Goal: Task Accomplishment & Management: Manage account settings

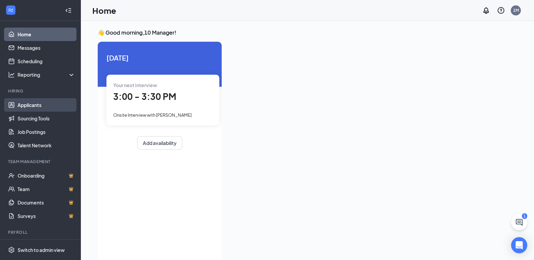
click at [35, 107] on link "Applicants" at bounding box center [47, 104] width 58 height 13
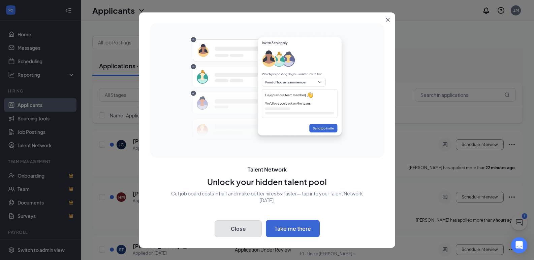
click at [236, 232] on button "Close" at bounding box center [237, 229] width 47 height 17
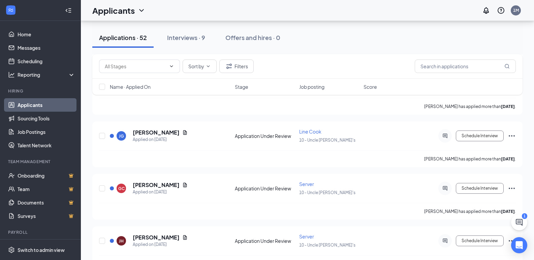
scroll to position [2603, 0]
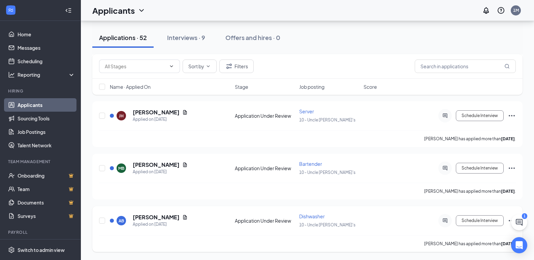
click at [508, 220] on icon "Ellipses" at bounding box center [511, 221] width 8 height 8
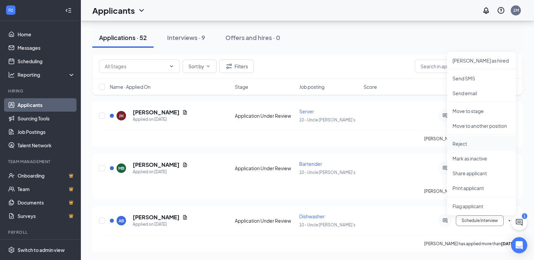
click at [472, 143] on p "Reject" at bounding box center [481, 143] width 58 height 7
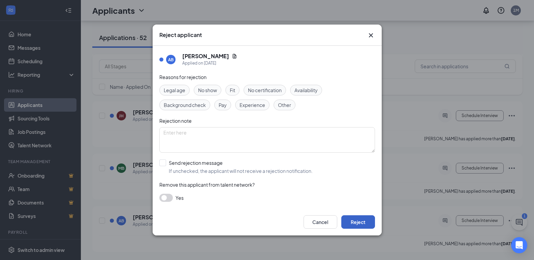
click at [358, 224] on button "Reject" at bounding box center [358, 221] width 34 height 13
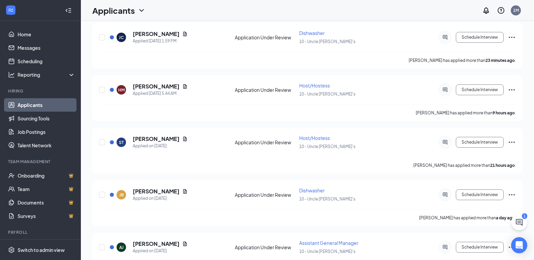
scroll to position [0, 0]
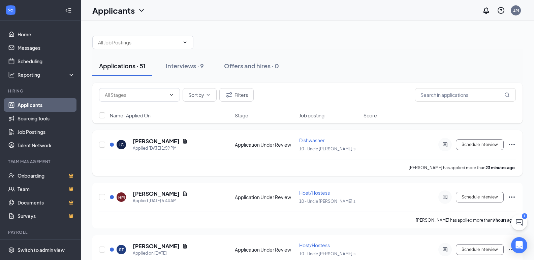
click at [512, 146] on icon "Ellipses" at bounding box center [511, 145] width 8 height 8
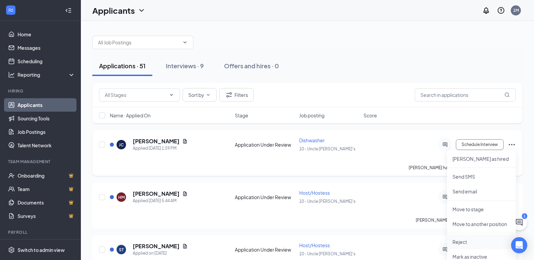
click at [470, 239] on p "Reject" at bounding box center [481, 242] width 58 height 7
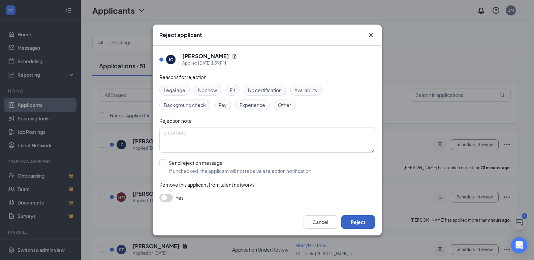
click at [354, 227] on button "Reject" at bounding box center [358, 221] width 34 height 13
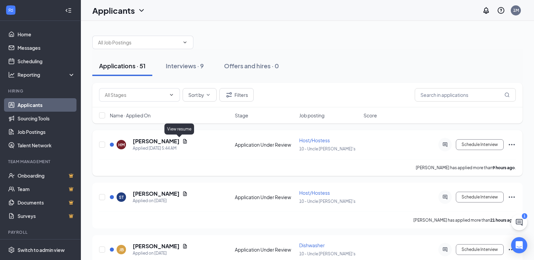
click at [182, 142] on icon "Document" at bounding box center [184, 141] width 5 height 5
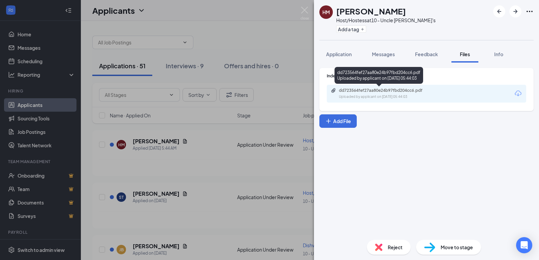
click at [390, 94] on div "Uploaded by applicant on [DATE] 05:44:03" at bounding box center [389, 96] width 101 height 5
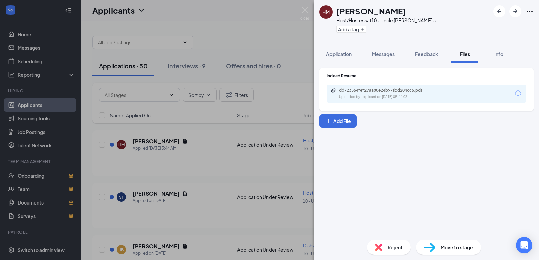
click at [186, 154] on div "HM [PERSON_NAME] Host/Hostess at 10 - Uncle [PERSON_NAME]'s Add a tag Applicati…" at bounding box center [269, 130] width 539 height 260
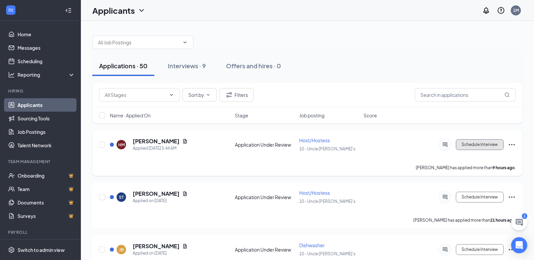
click at [476, 145] on button "Schedule Interview" at bounding box center [480, 144] width 48 height 11
type input "Onsite Interview (next stage)"
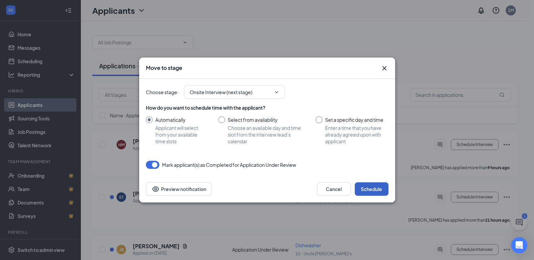
click at [373, 189] on button "Schedule" at bounding box center [372, 188] width 34 height 13
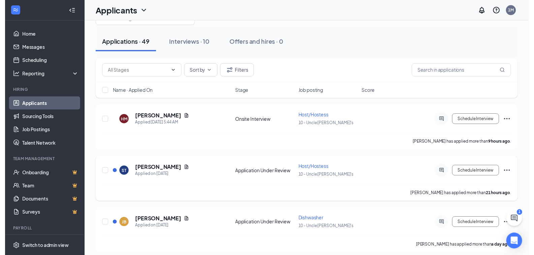
scroll to position [34, 0]
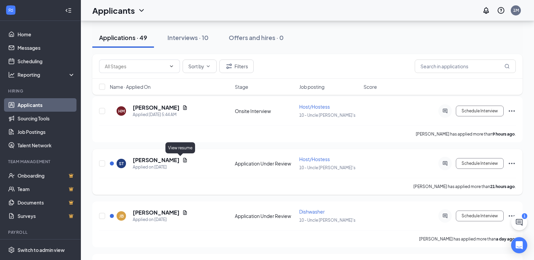
click at [183, 161] on icon "Document" at bounding box center [185, 160] width 4 height 4
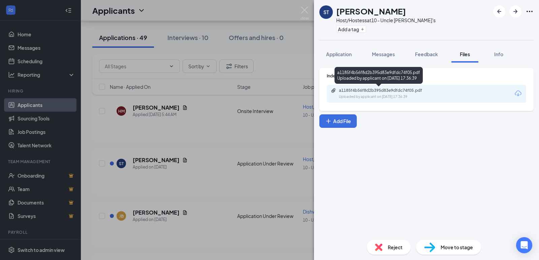
click at [380, 96] on div "Uploaded by applicant on [DATE] 17:36:39" at bounding box center [389, 96] width 101 height 5
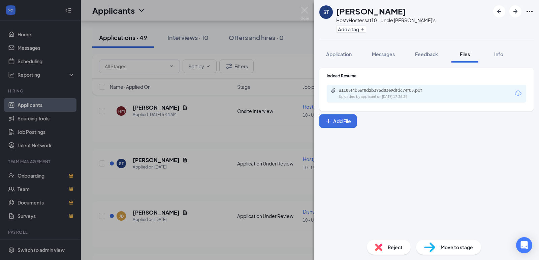
click at [400, 249] on span "Reject" at bounding box center [395, 247] width 15 height 7
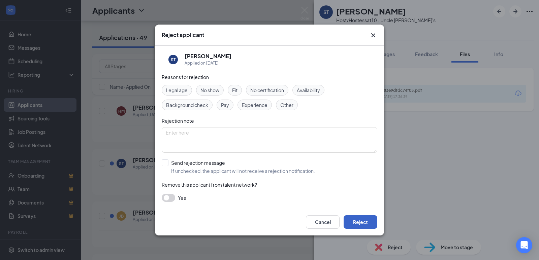
click at [361, 217] on button "Reject" at bounding box center [360, 221] width 34 height 13
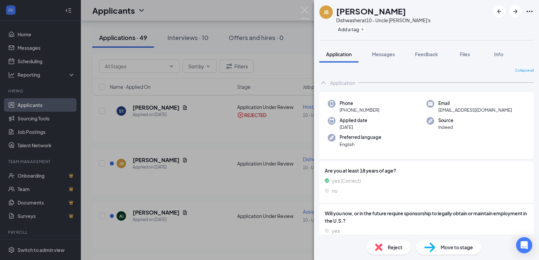
click at [204, 179] on div "JB [PERSON_NAME] Dishwasher at 10 - Uncle [PERSON_NAME]'s Add a tag Application…" at bounding box center [269, 130] width 539 height 260
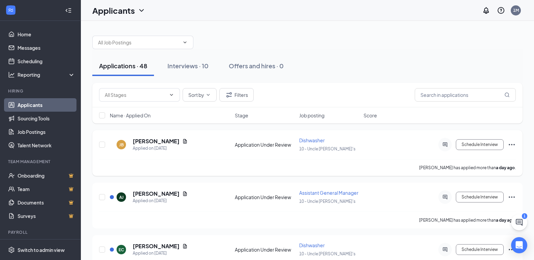
click at [513, 143] on icon "Ellipses" at bounding box center [511, 145] width 8 height 8
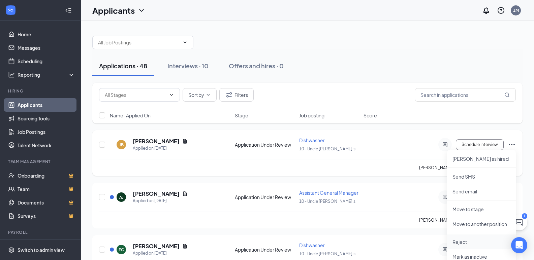
click at [462, 241] on p "Reject" at bounding box center [481, 242] width 58 height 7
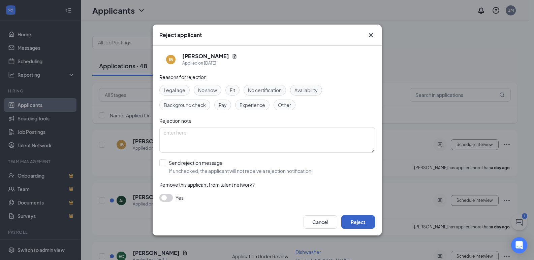
click at [364, 224] on button "Reject" at bounding box center [358, 221] width 34 height 13
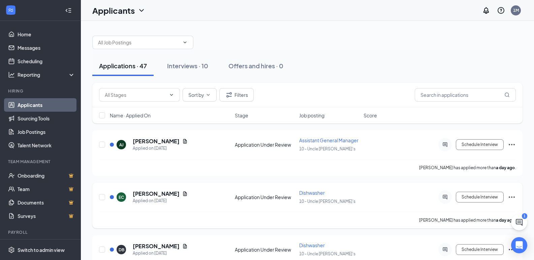
click at [510, 198] on icon "Ellipses" at bounding box center [511, 197] width 8 height 8
click at [510, 145] on icon "Ellipses" at bounding box center [511, 145] width 8 height 8
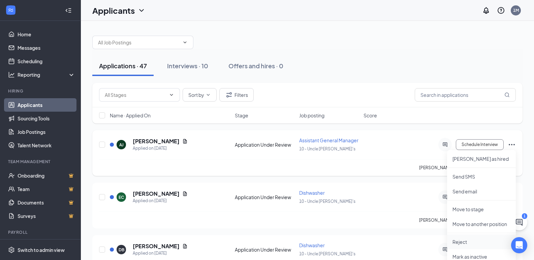
click at [465, 243] on p "Reject" at bounding box center [481, 242] width 58 height 7
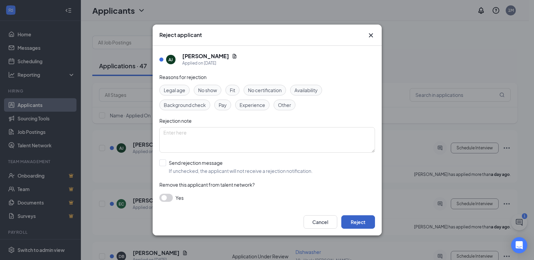
drag, startPoint x: 356, startPoint y: 225, endPoint x: 363, endPoint y: 221, distance: 7.9
click at [358, 225] on button "Reject" at bounding box center [358, 221] width 34 height 13
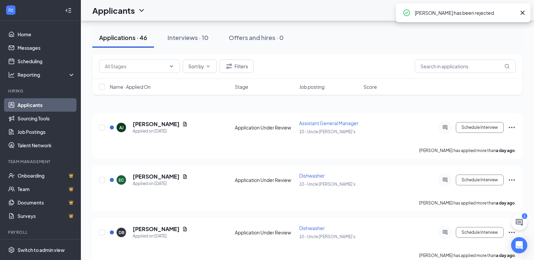
scroll to position [34, 0]
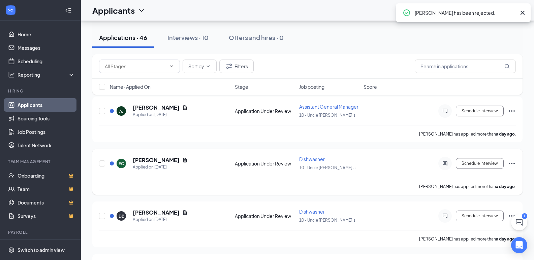
click at [511, 163] on icon "Ellipses" at bounding box center [511, 164] width 8 height 8
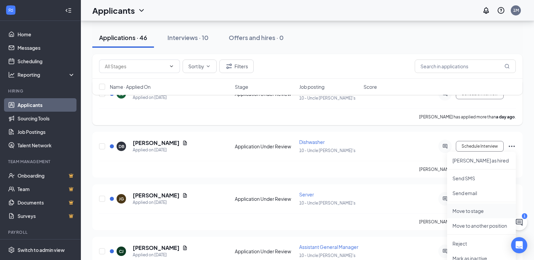
scroll to position [67, 0]
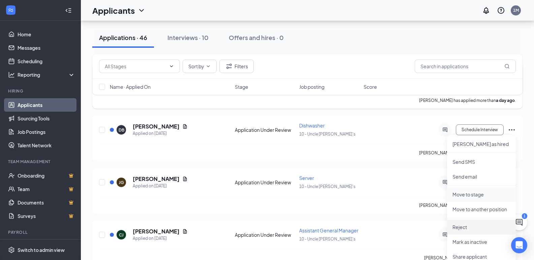
click at [466, 226] on p "Reject" at bounding box center [481, 227] width 58 height 7
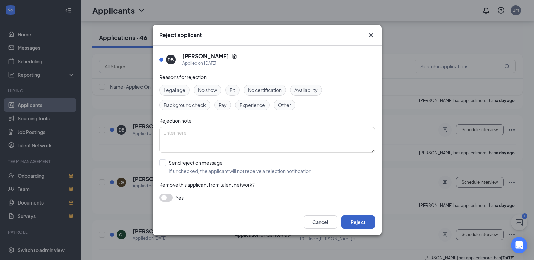
click at [366, 222] on button "Reject" at bounding box center [358, 221] width 34 height 13
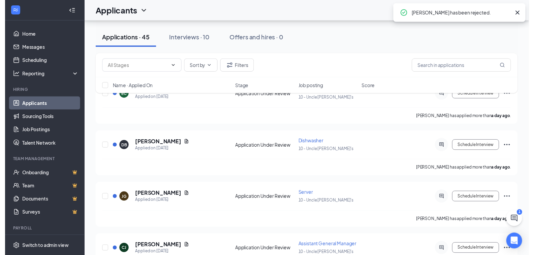
scroll to position [34, 0]
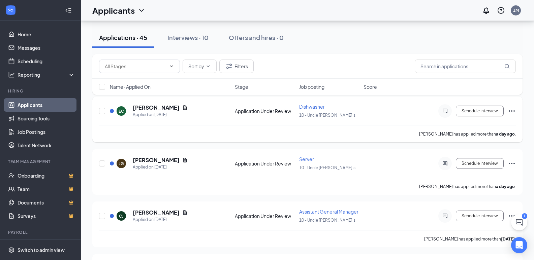
click at [510, 113] on icon "Ellipses" at bounding box center [511, 111] width 8 height 8
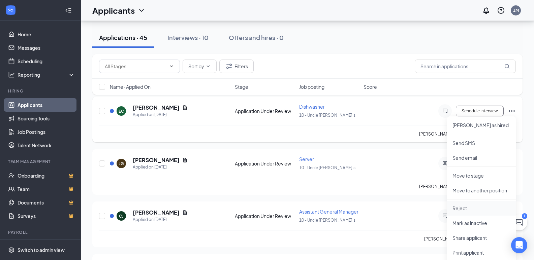
click at [461, 209] on p "Reject" at bounding box center [481, 208] width 58 height 7
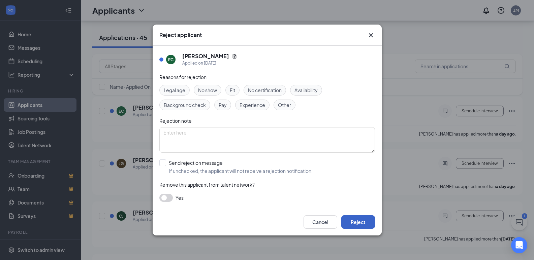
click at [360, 222] on button "Reject" at bounding box center [358, 221] width 34 height 13
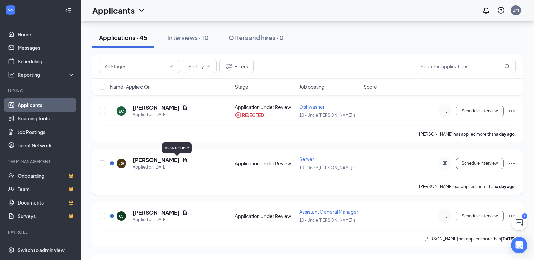
click at [182, 160] on icon "Document" at bounding box center [184, 160] width 5 height 5
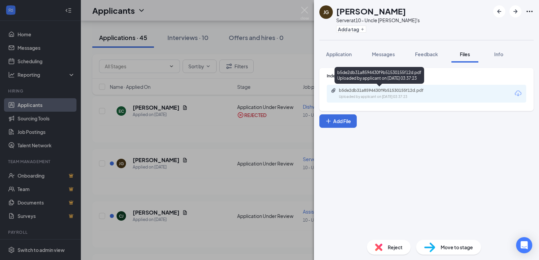
click at [368, 92] on div "b5de2db31a8594430f9b51530155f12d.pdf" at bounding box center [386, 90] width 94 height 5
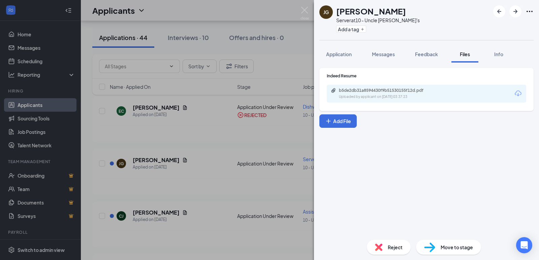
click at [392, 247] on span "Reject" at bounding box center [395, 247] width 15 height 7
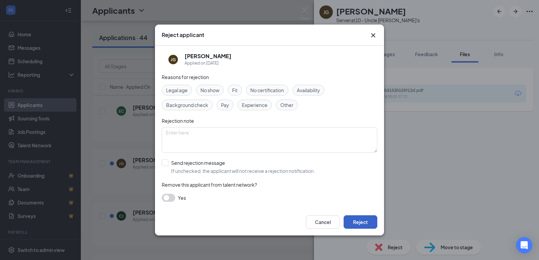
click at [358, 219] on button "Reject" at bounding box center [360, 221] width 34 height 13
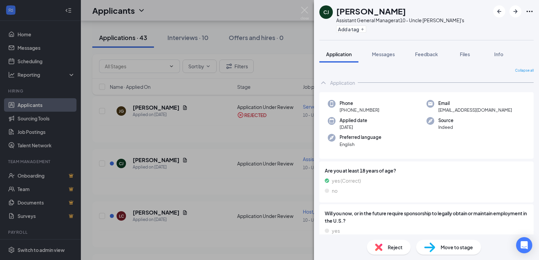
click at [195, 214] on div "[PERSON_NAME] [PERSON_NAME] Assistant General Manager at 10 - Uncle [PERSON_NAM…" at bounding box center [269, 130] width 539 height 260
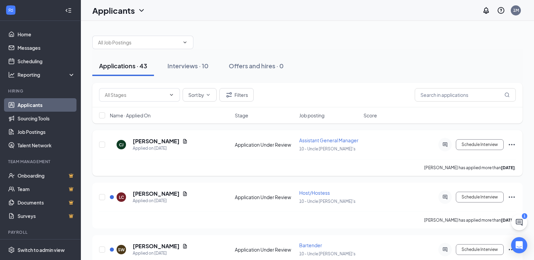
click at [513, 143] on icon "Ellipses" at bounding box center [511, 145] width 8 height 8
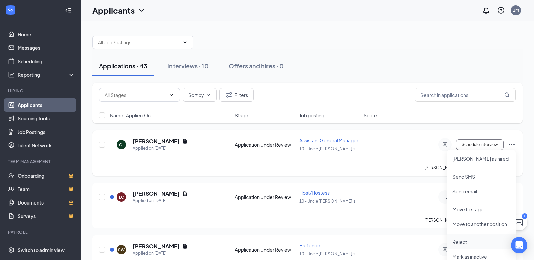
click at [459, 244] on p "Reject" at bounding box center [481, 242] width 58 height 7
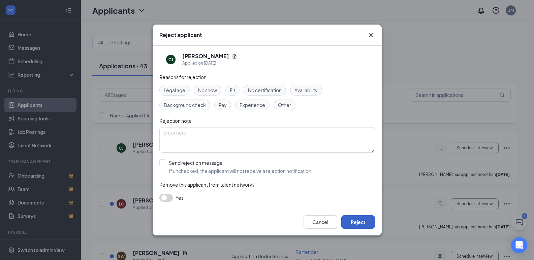
click at [363, 223] on button "Reject" at bounding box center [358, 221] width 34 height 13
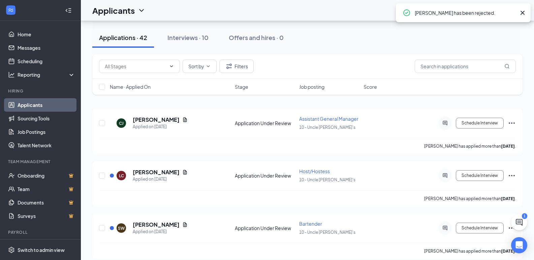
scroll to position [34, 0]
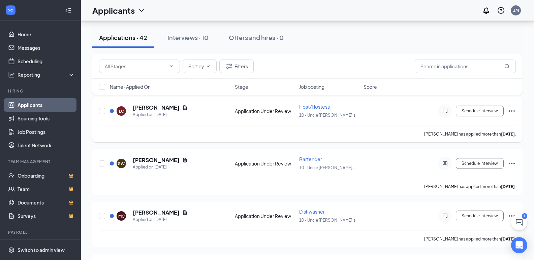
click at [511, 112] on icon "Ellipses" at bounding box center [511, 110] width 6 height 1
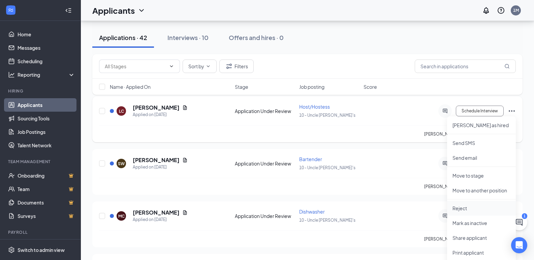
click at [472, 210] on p "Reject" at bounding box center [481, 208] width 58 height 7
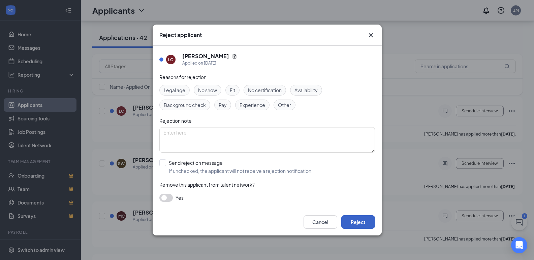
click at [359, 224] on button "Reject" at bounding box center [358, 221] width 34 height 13
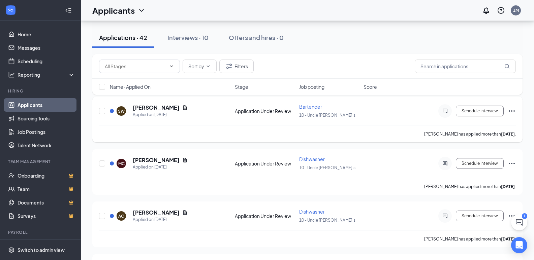
click at [511, 110] on icon "Ellipses" at bounding box center [511, 111] width 8 height 8
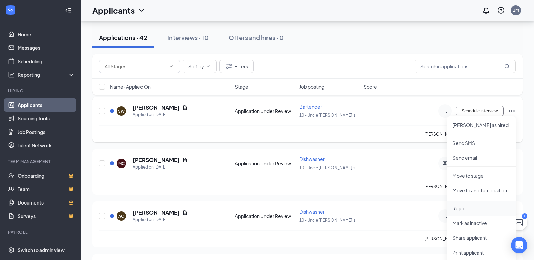
click at [480, 209] on p "Reject" at bounding box center [481, 208] width 58 height 7
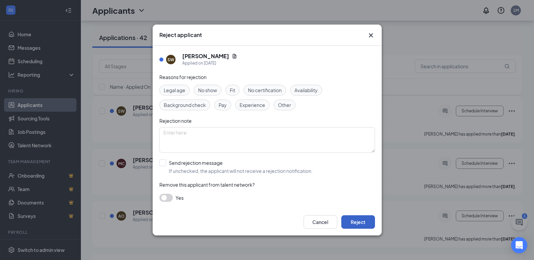
click at [362, 223] on button "Reject" at bounding box center [358, 221] width 34 height 13
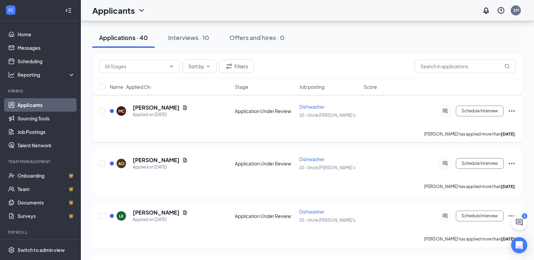
click at [512, 110] on icon "Ellipses" at bounding box center [511, 111] width 8 height 8
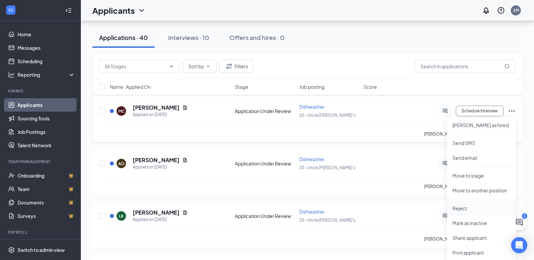
click at [466, 205] on p "Reject" at bounding box center [481, 208] width 58 height 7
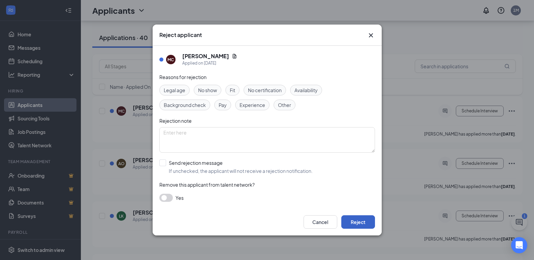
click at [373, 220] on button "Reject" at bounding box center [358, 221] width 34 height 13
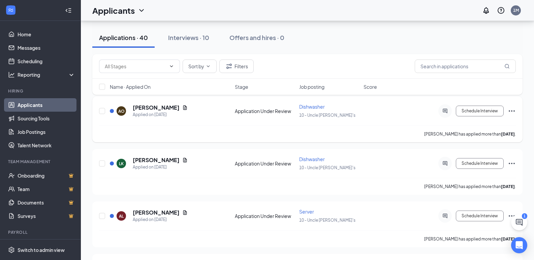
click at [514, 109] on icon "Ellipses" at bounding box center [511, 111] width 8 height 8
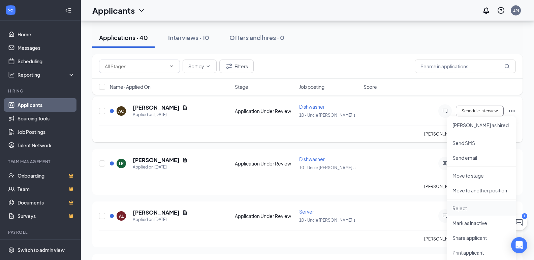
click at [462, 210] on p "Reject" at bounding box center [481, 208] width 58 height 7
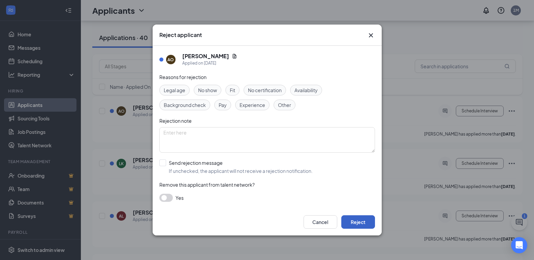
click at [356, 220] on button "Reject" at bounding box center [358, 221] width 34 height 13
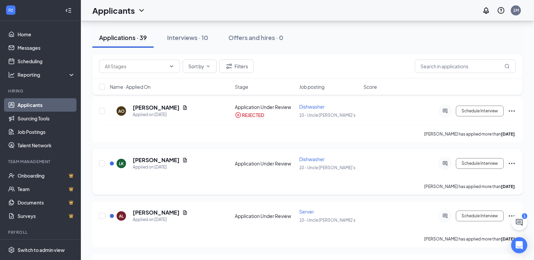
click at [510, 165] on icon "Ellipses" at bounding box center [511, 164] width 8 height 8
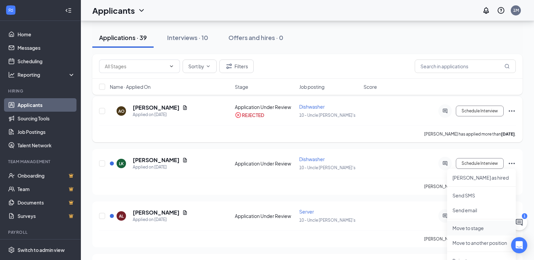
scroll to position [67, 0]
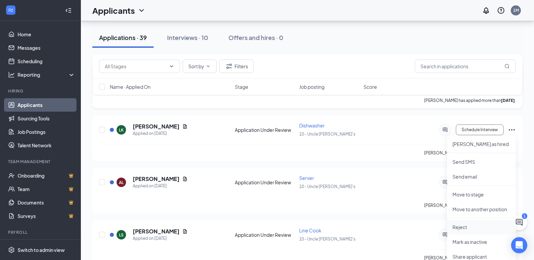
click at [461, 226] on p "Reject" at bounding box center [481, 227] width 58 height 7
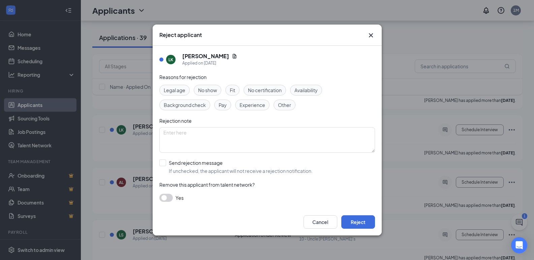
click at [364, 215] on div "Cancel Reject" at bounding box center [267, 222] width 229 height 27
click at [357, 223] on button "Reject" at bounding box center [358, 221] width 34 height 13
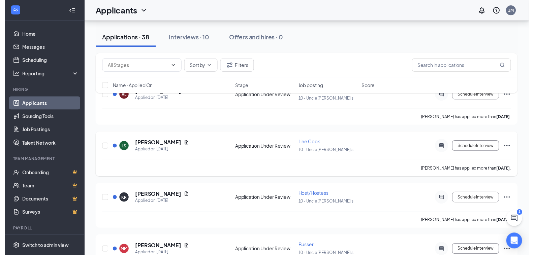
scroll to position [34, 0]
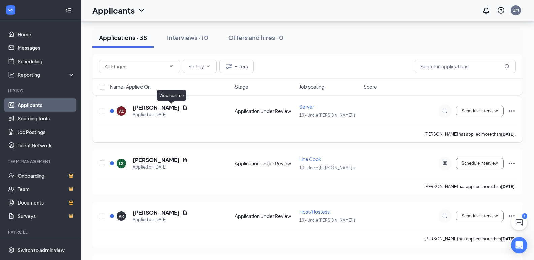
click at [183, 109] on icon "Document" at bounding box center [185, 107] width 4 height 4
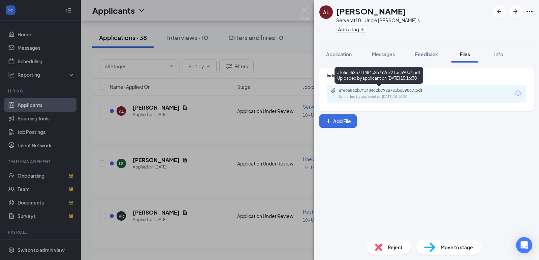
click at [376, 95] on div "Uploaded by applicant on [DATE] 15:16:30" at bounding box center [389, 96] width 101 height 5
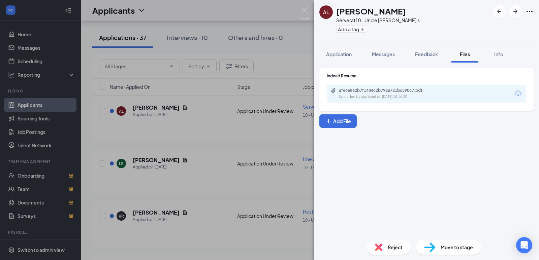
click at [209, 120] on div "AL [PERSON_NAME] Server at 10 - Uncle [PERSON_NAME]'s Add a tag Application Mes…" at bounding box center [269, 130] width 539 height 260
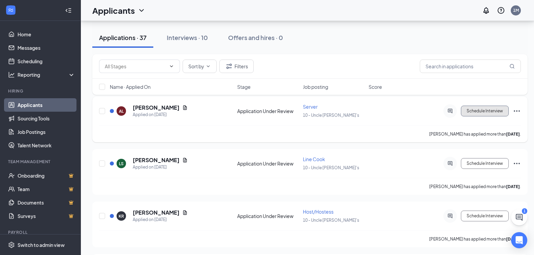
click at [485, 109] on button "Schedule Interview" at bounding box center [485, 111] width 48 height 11
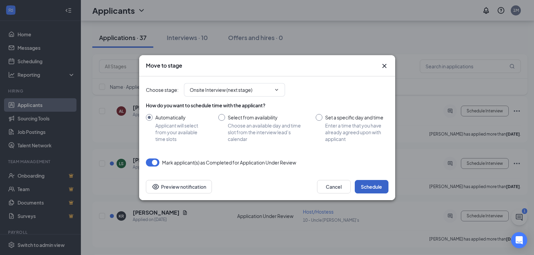
click at [366, 190] on button "Schedule" at bounding box center [372, 186] width 34 height 13
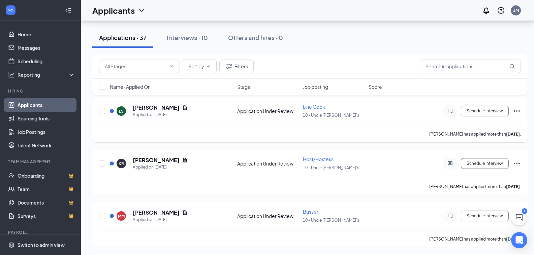
click at [516, 111] on icon "Ellipses" at bounding box center [516, 110] width 6 height 1
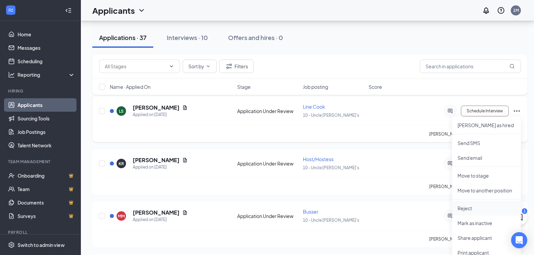
click at [464, 211] on p "Reject" at bounding box center [486, 208] width 58 height 7
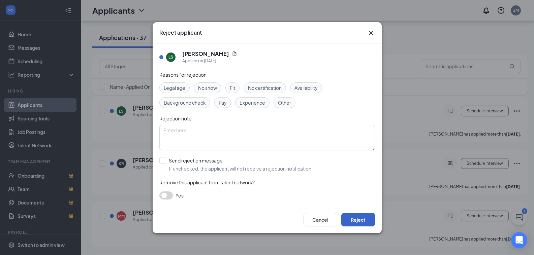
click at [365, 220] on button "Reject" at bounding box center [358, 219] width 34 height 13
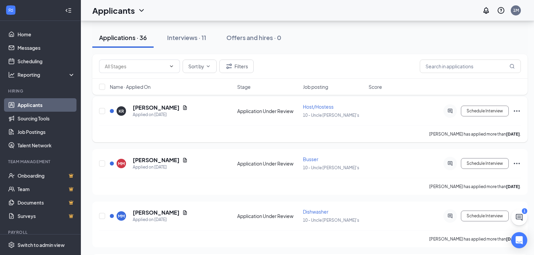
click at [515, 112] on icon "Ellipses" at bounding box center [516, 111] width 8 height 8
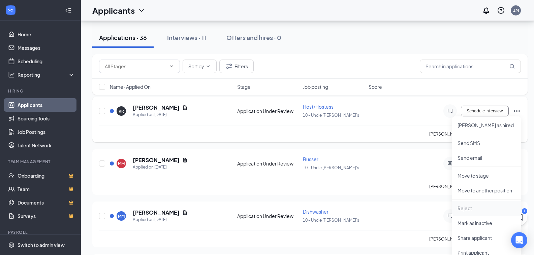
click at [463, 209] on p "Reject" at bounding box center [486, 208] width 58 height 7
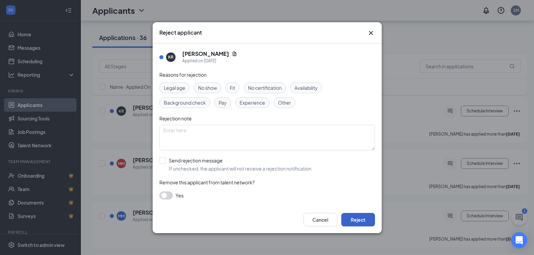
click at [358, 223] on button "Reject" at bounding box center [358, 219] width 34 height 13
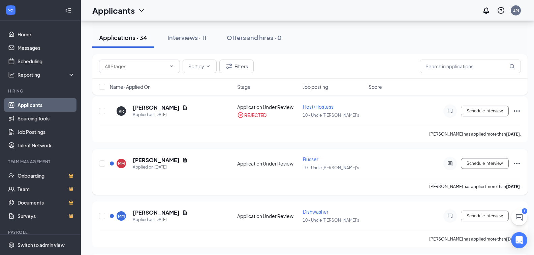
click at [519, 163] on icon "Ellipses" at bounding box center [516, 163] width 6 height 1
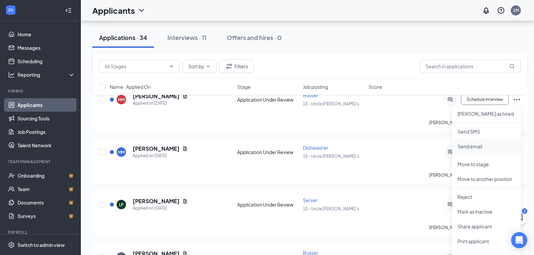
scroll to position [101, 0]
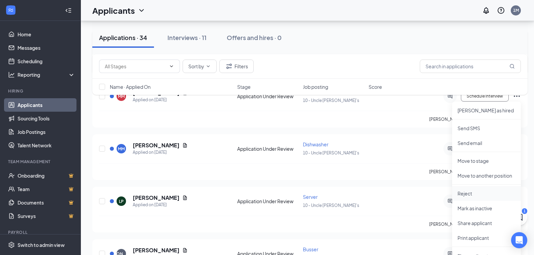
click at [471, 195] on p "Reject" at bounding box center [486, 193] width 58 height 7
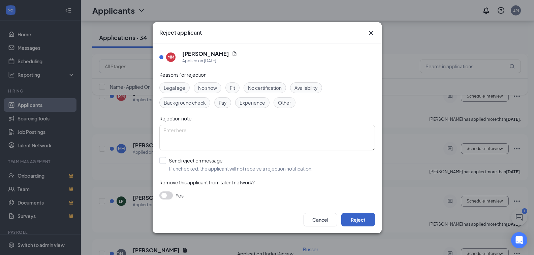
click at [354, 217] on button "Reject" at bounding box center [358, 219] width 34 height 13
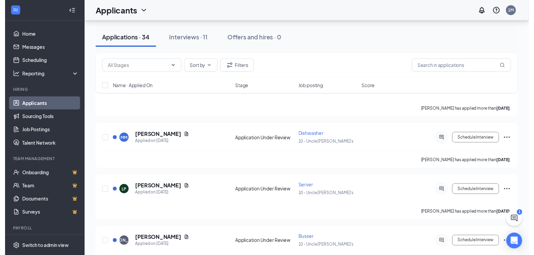
scroll to position [67, 0]
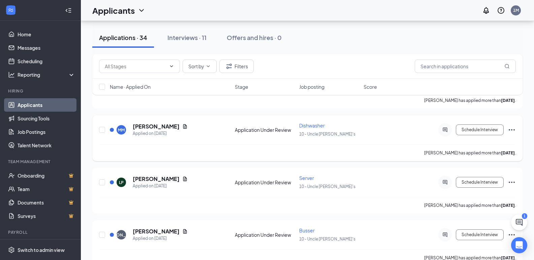
click at [510, 129] on icon "Ellipses" at bounding box center [511, 130] width 8 height 8
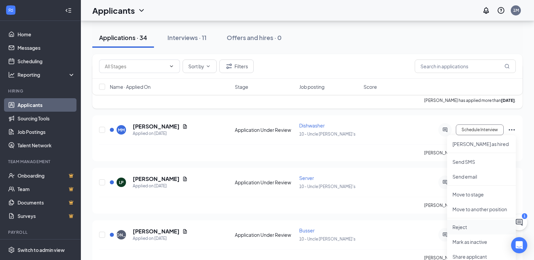
click at [469, 229] on p "Reject" at bounding box center [481, 227] width 58 height 7
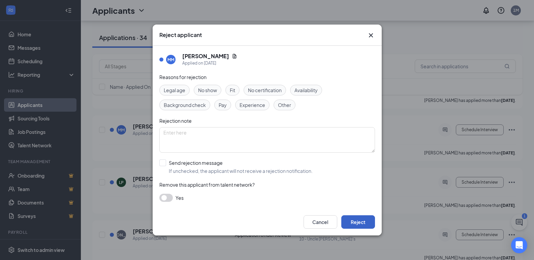
click at [369, 226] on button "Reject" at bounding box center [358, 221] width 34 height 13
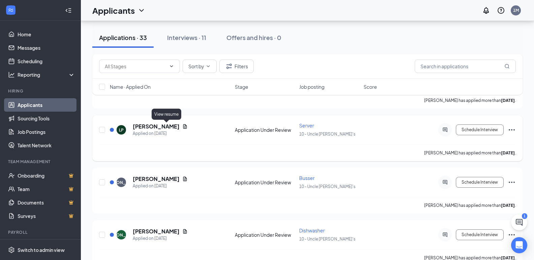
click at [183, 126] on icon "Document" at bounding box center [185, 126] width 4 height 4
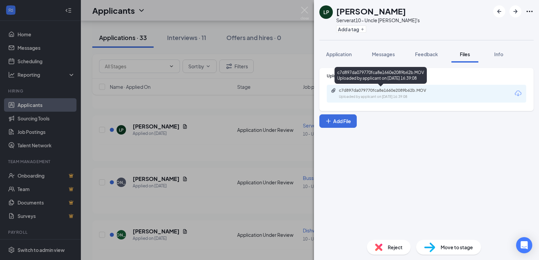
click at [363, 93] on div "c7d897da079770fca8e1660e2089b62b.MOV" at bounding box center [386, 90] width 94 height 5
click at [367, 92] on div "c7d897da079770fca8e1660e2089b62b.MOV" at bounding box center [386, 90] width 94 height 5
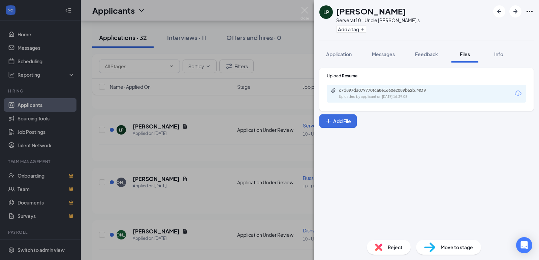
click at [208, 139] on div "LP [PERSON_NAME] Server at 10 - Uncle [PERSON_NAME]'s Add a tag Application Mes…" at bounding box center [269, 130] width 539 height 260
click at [202, 145] on div "LP [PERSON_NAME] Server at 10 - Uncle [PERSON_NAME]'s Add a tag Application Mes…" at bounding box center [269, 130] width 539 height 260
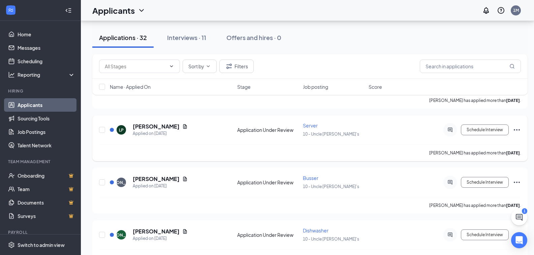
click at [514, 131] on icon "Ellipses" at bounding box center [516, 130] width 8 height 8
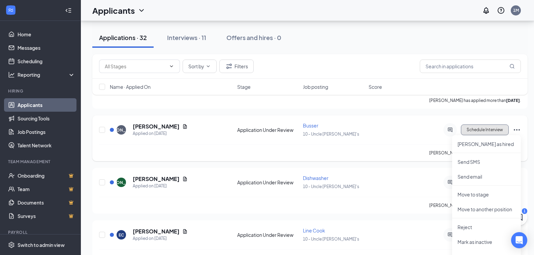
click at [484, 131] on button "Schedule Interview" at bounding box center [485, 130] width 48 height 11
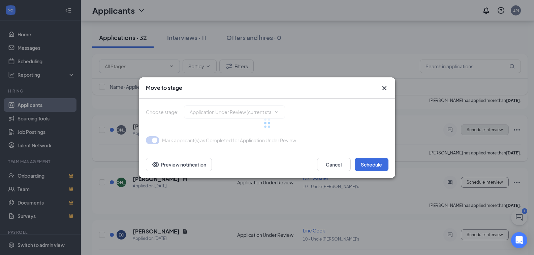
type input "Onsite Interview (next stage)"
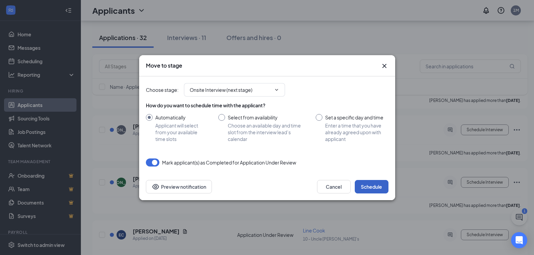
click at [368, 188] on button "Schedule" at bounding box center [372, 186] width 34 height 13
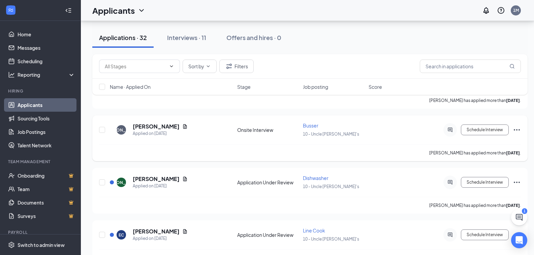
click at [517, 130] on icon "Ellipses" at bounding box center [516, 129] width 6 height 1
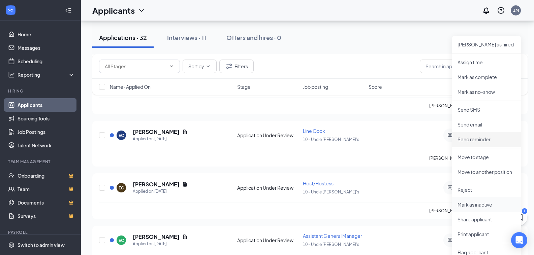
scroll to position [168, 0]
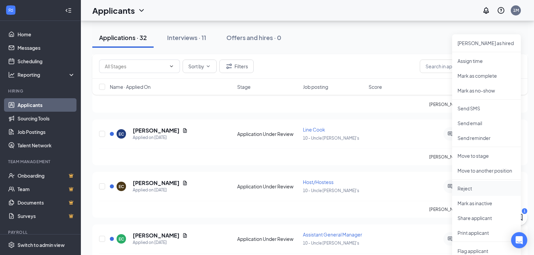
click at [471, 191] on p "Reject" at bounding box center [486, 188] width 58 height 7
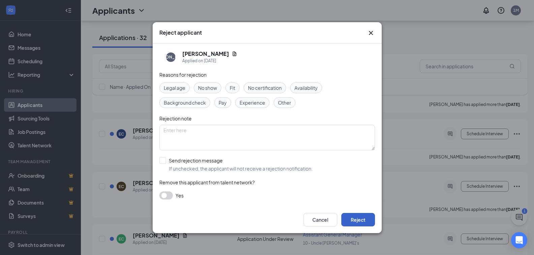
click at [351, 216] on button "Reject" at bounding box center [358, 219] width 34 height 13
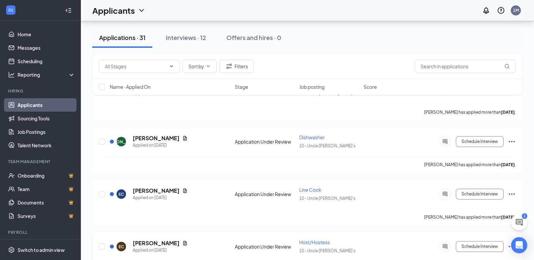
scroll to position [67, 0]
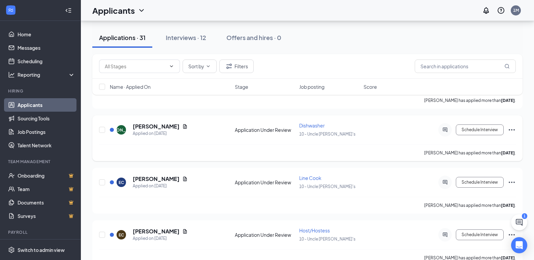
click at [511, 132] on icon "Ellipses" at bounding box center [511, 130] width 8 height 8
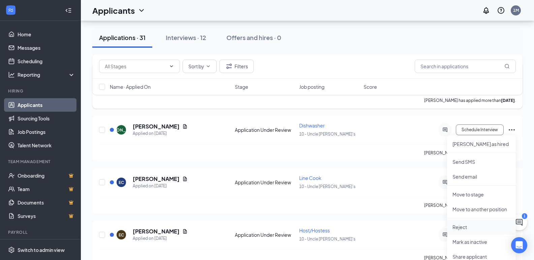
click at [460, 228] on p "Reject" at bounding box center [481, 227] width 58 height 7
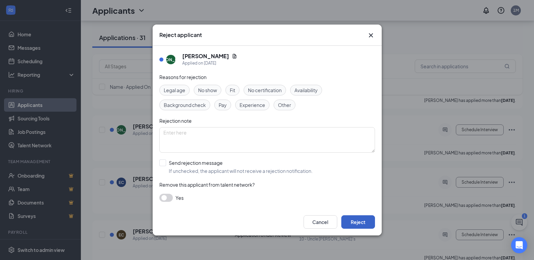
click at [364, 225] on button "Reject" at bounding box center [358, 221] width 34 height 13
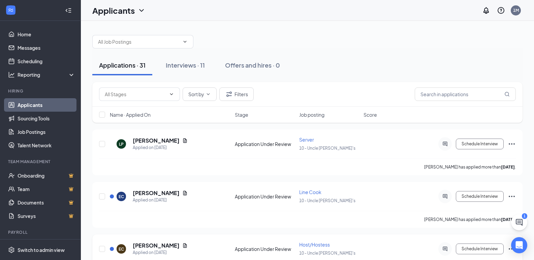
scroll to position [0, 0]
click at [478, 145] on button "Schedule Interview" at bounding box center [480, 144] width 48 height 11
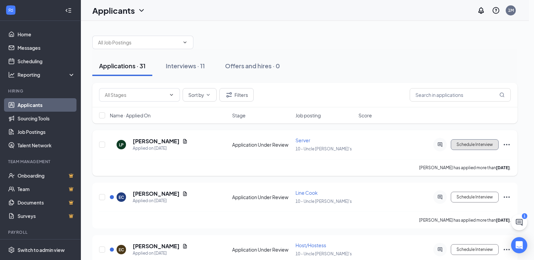
type input "Onsite Interview (next stage)"
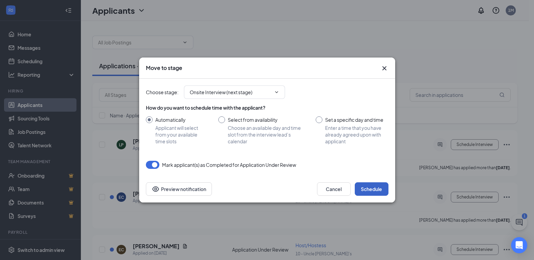
click at [379, 188] on button "Schedule" at bounding box center [372, 188] width 34 height 13
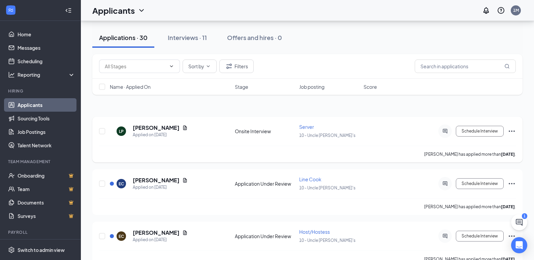
scroll to position [34, 0]
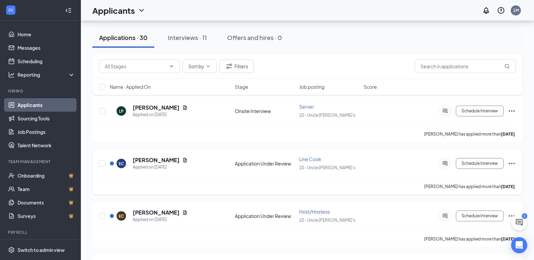
click at [511, 164] on icon "Ellipses" at bounding box center [511, 163] width 6 height 1
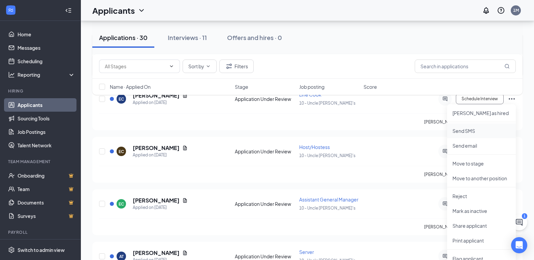
scroll to position [101, 0]
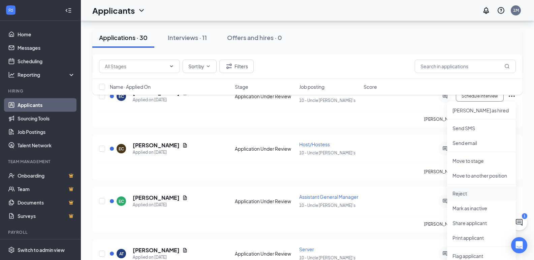
click at [466, 193] on p "Reject" at bounding box center [481, 193] width 58 height 7
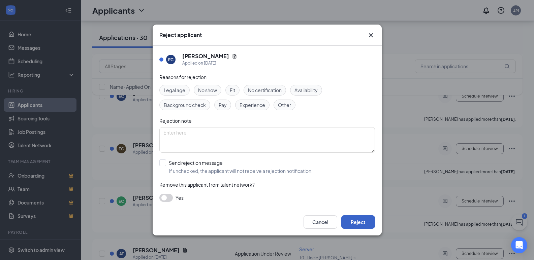
click at [364, 219] on button "Reject" at bounding box center [358, 221] width 34 height 13
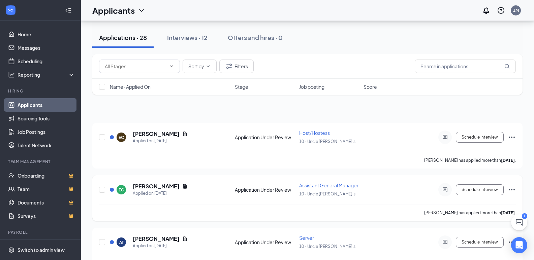
scroll to position [0, 0]
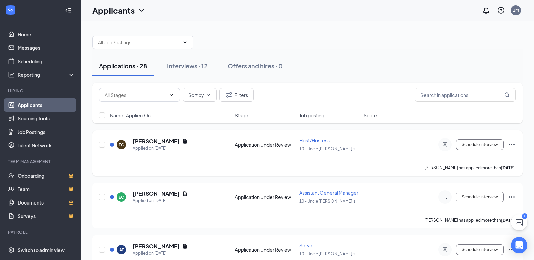
click at [511, 143] on icon "Ellipses" at bounding box center [511, 145] width 8 height 8
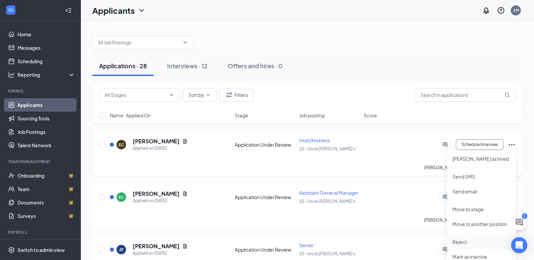
click at [458, 244] on p "Reject" at bounding box center [481, 242] width 58 height 7
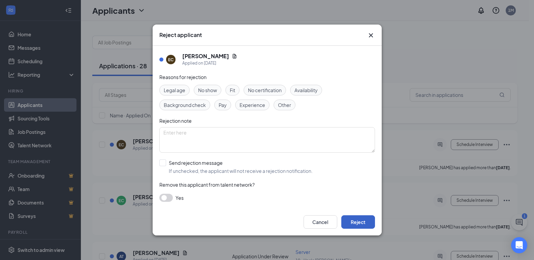
click at [358, 223] on button "Reject" at bounding box center [358, 221] width 34 height 13
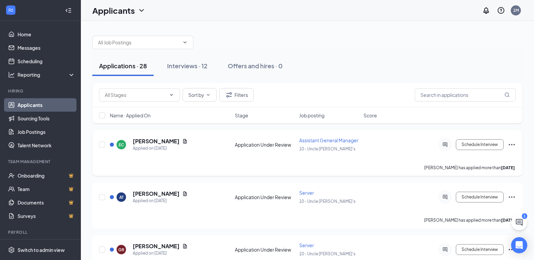
click at [514, 145] on icon "Ellipses" at bounding box center [511, 145] width 8 height 8
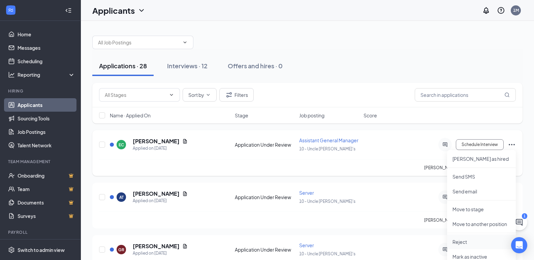
click at [460, 240] on p "Reject" at bounding box center [481, 242] width 58 height 7
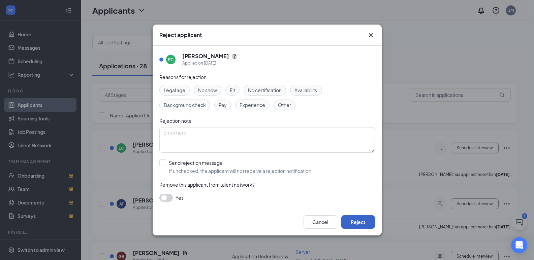
click at [365, 224] on button "Reject" at bounding box center [358, 221] width 34 height 13
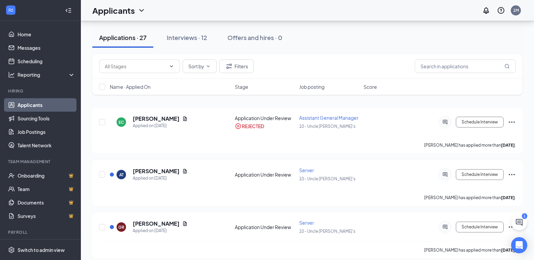
scroll to position [34, 0]
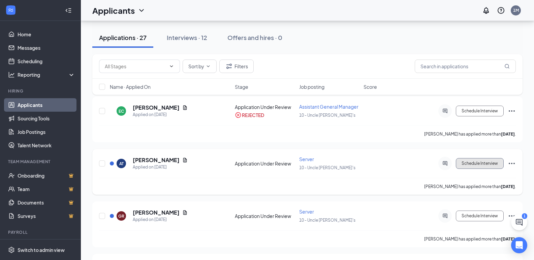
click at [475, 165] on button "Schedule Interview" at bounding box center [480, 163] width 48 height 11
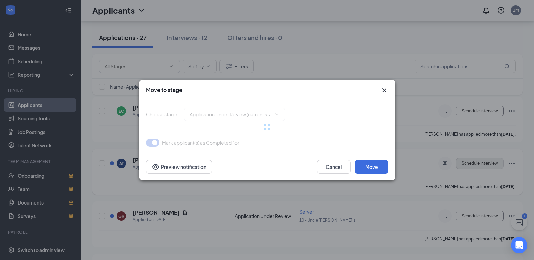
type input "Onsite Interview (next stage)"
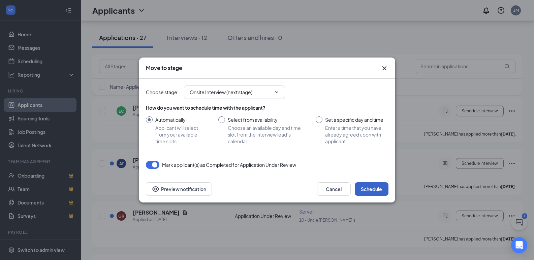
click at [373, 190] on button "Schedule" at bounding box center [372, 188] width 34 height 13
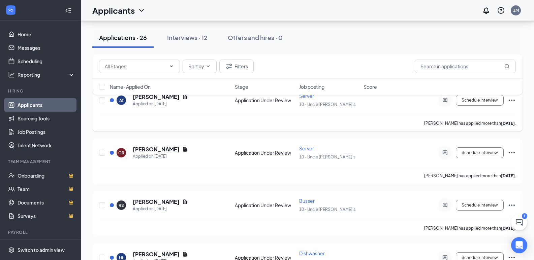
scroll to position [101, 0]
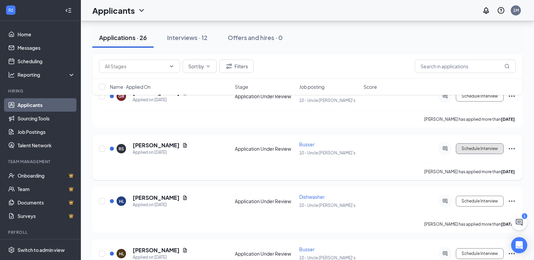
click at [484, 149] on button "Schedule Interview" at bounding box center [480, 148] width 48 height 11
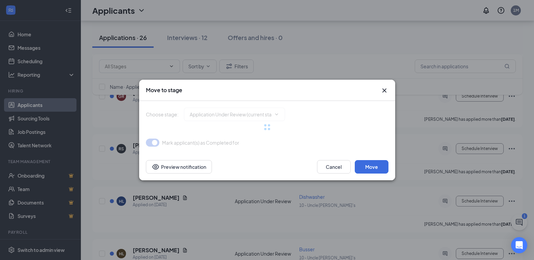
type input "Onsite Interview (next stage)"
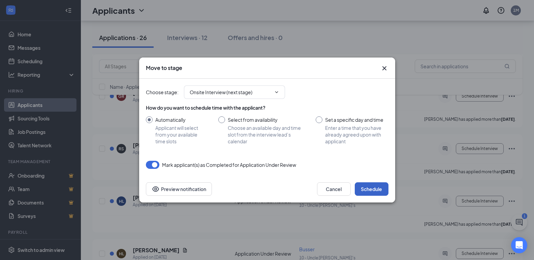
click at [375, 189] on button "Schedule" at bounding box center [372, 188] width 34 height 13
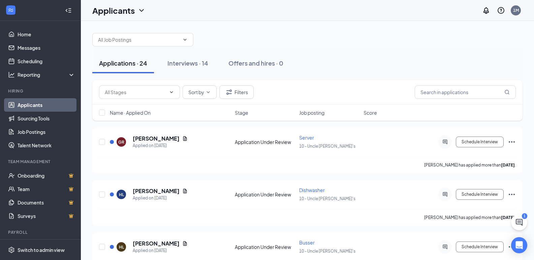
scroll to position [0, 0]
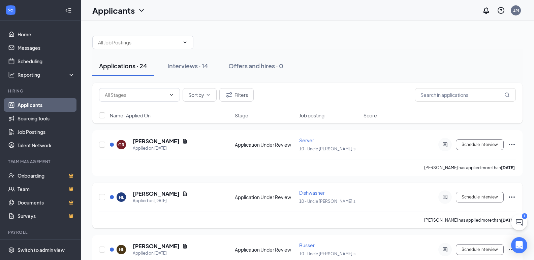
click at [511, 198] on icon "Ellipses" at bounding box center [511, 197] width 8 height 8
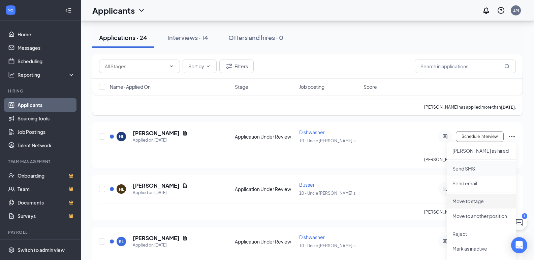
scroll to position [67, 0]
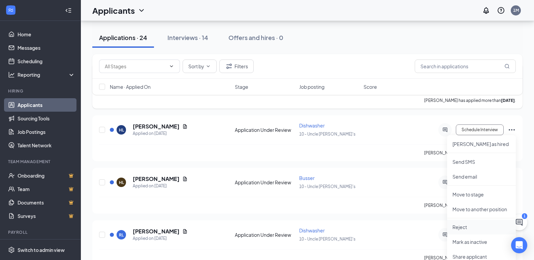
click at [472, 227] on p "Reject" at bounding box center [481, 227] width 58 height 7
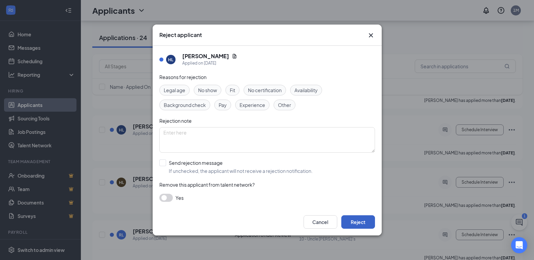
click at [368, 223] on button "Reject" at bounding box center [358, 221] width 34 height 13
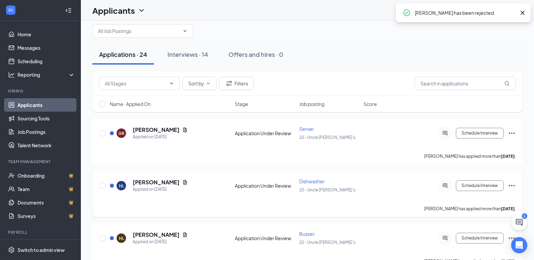
scroll to position [0, 0]
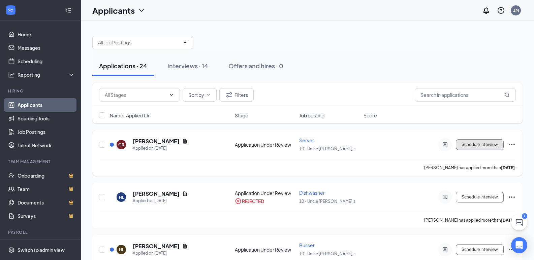
click at [473, 147] on button "Schedule Interview" at bounding box center [480, 144] width 48 height 11
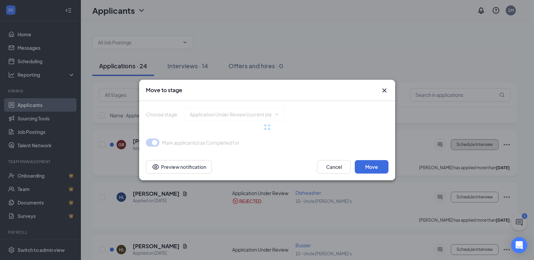
type input "Onsite Interview (next stage)"
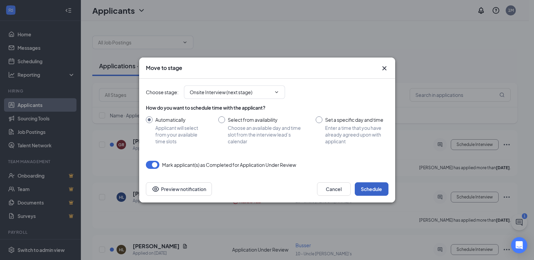
click at [372, 187] on button "Schedule" at bounding box center [372, 188] width 34 height 13
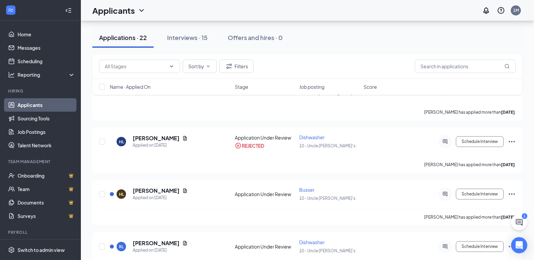
scroll to position [67, 0]
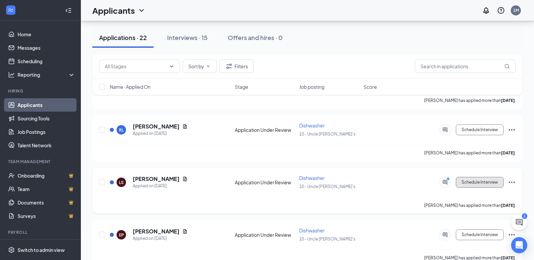
click at [478, 183] on button "Schedule Interview" at bounding box center [480, 182] width 48 height 11
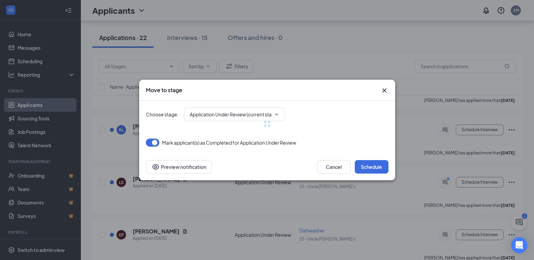
type input "Onsite Interview (next stage)"
click at [339, 170] on button "Cancel" at bounding box center [334, 166] width 34 height 13
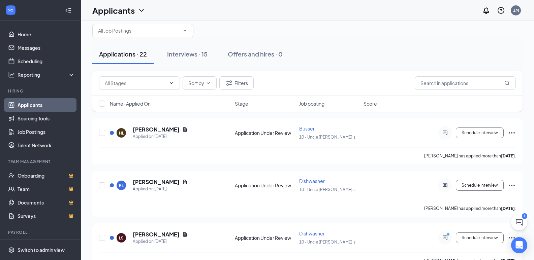
scroll to position [0, 0]
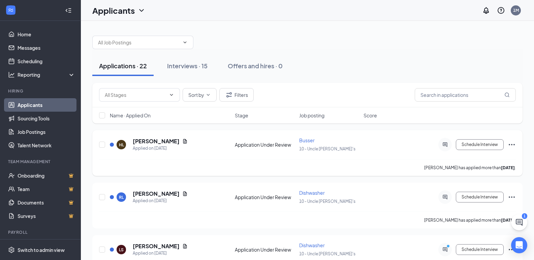
click at [511, 146] on icon "Ellipses" at bounding box center [511, 145] width 8 height 8
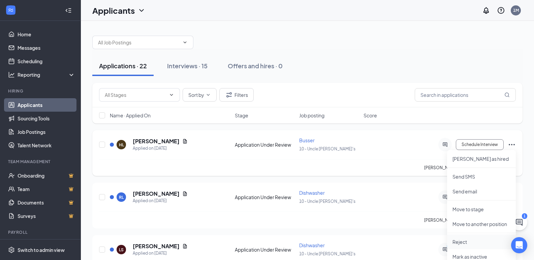
click at [460, 242] on p "Reject" at bounding box center [481, 242] width 58 height 7
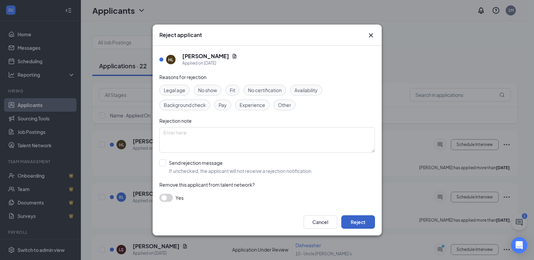
click at [363, 222] on button "Reject" at bounding box center [358, 221] width 34 height 13
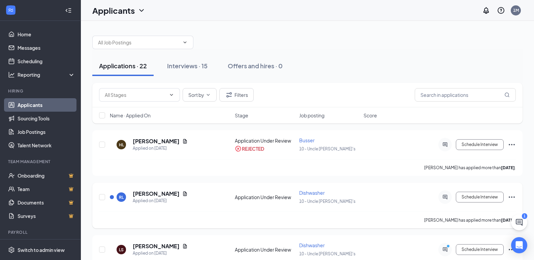
click at [510, 199] on icon "Ellipses" at bounding box center [511, 197] width 8 height 8
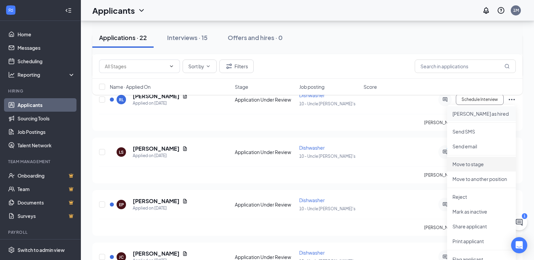
scroll to position [101, 0]
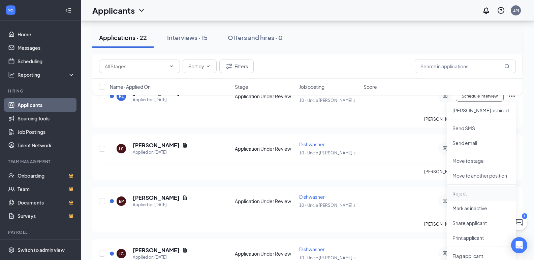
click at [464, 197] on p "Reject" at bounding box center [481, 193] width 58 height 7
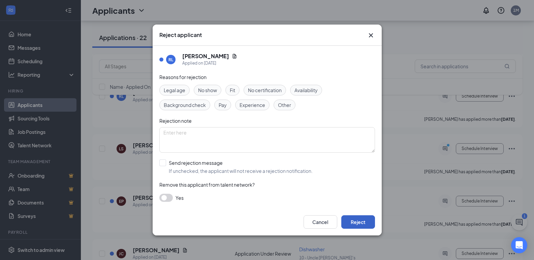
click at [359, 221] on button "Reject" at bounding box center [358, 221] width 34 height 13
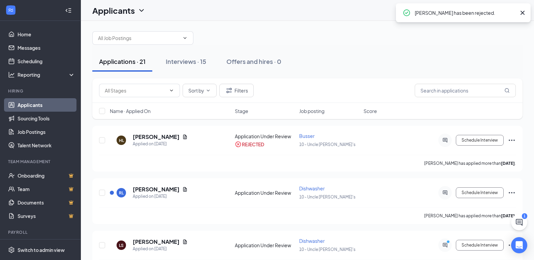
scroll to position [0, 0]
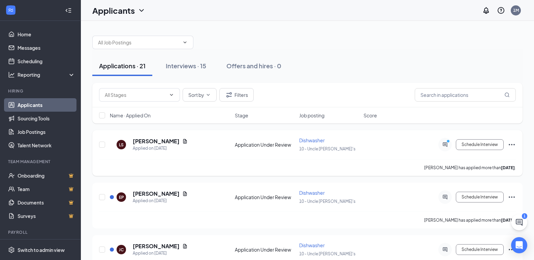
click at [511, 146] on icon "Ellipses" at bounding box center [511, 145] width 8 height 8
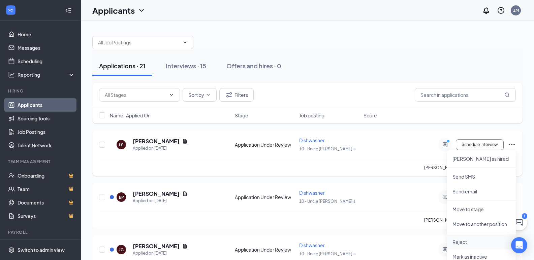
click at [466, 244] on p "Reject" at bounding box center [481, 242] width 58 height 7
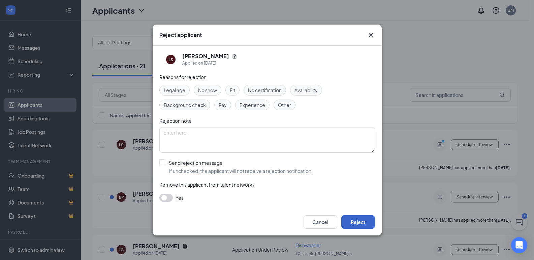
click at [368, 223] on button "Reject" at bounding box center [358, 221] width 34 height 13
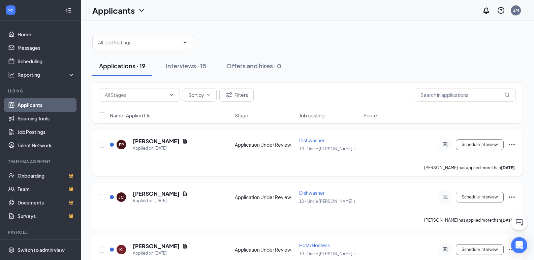
click at [512, 144] on icon "Ellipses" at bounding box center [511, 145] width 8 height 8
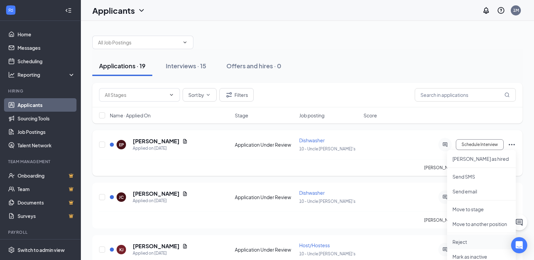
click at [465, 244] on p "Reject" at bounding box center [481, 242] width 58 height 7
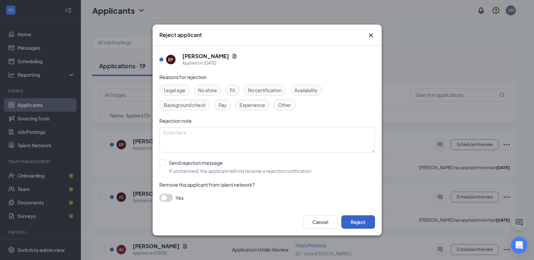
click at [365, 224] on button "Reject" at bounding box center [358, 221] width 34 height 13
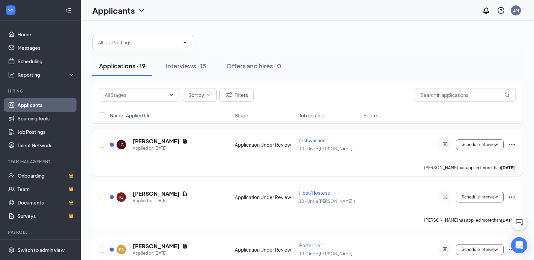
click at [509, 145] on icon "Ellipses" at bounding box center [511, 144] width 6 height 1
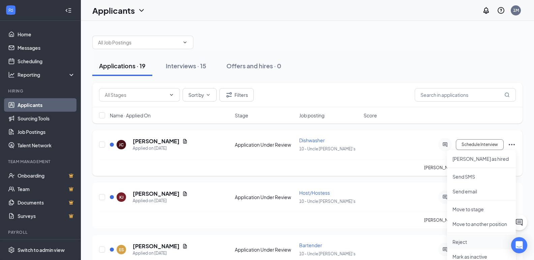
click at [468, 242] on p "Reject" at bounding box center [481, 242] width 58 height 7
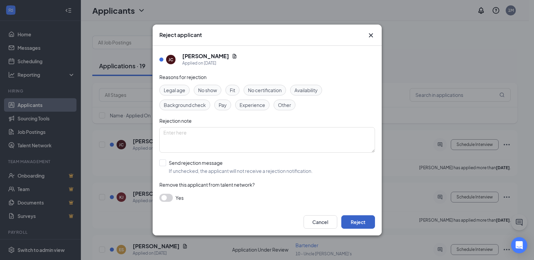
click at [366, 223] on button "Reject" at bounding box center [358, 221] width 34 height 13
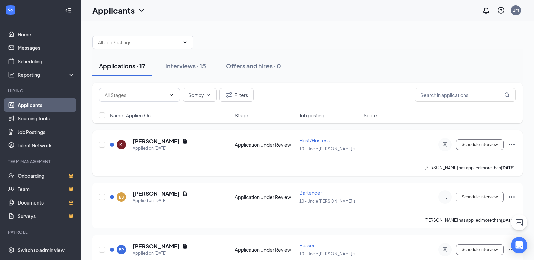
click at [512, 144] on icon "Ellipses" at bounding box center [511, 145] width 8 height 8
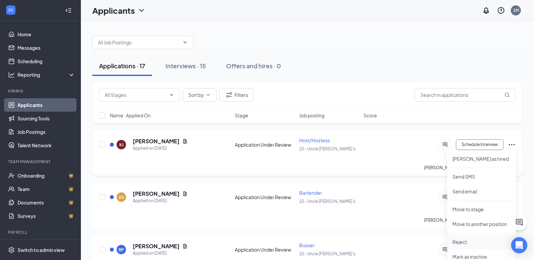
click at [463, 243] on p "Reject" at bounding box center [481, 242] width 58 height 7
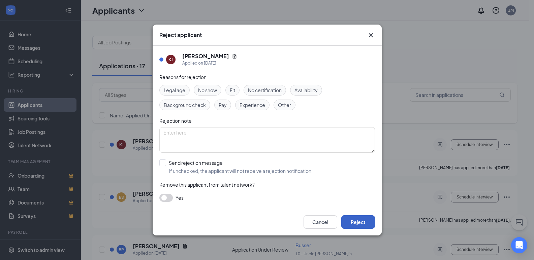
click at [357, 221] on button "Reject" at bounding box center [358, 221] width 34 height 13
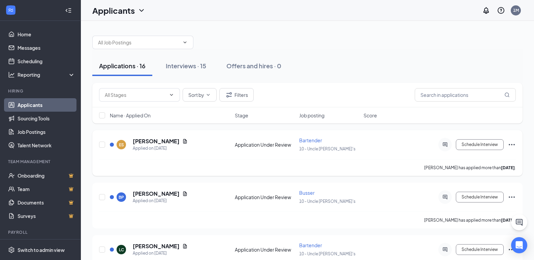
click at [514, 148] on icon "Ellipses" at bounding box center [511, 145] width 8 height 8
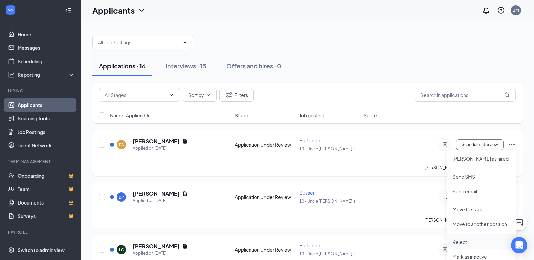
click at [464, 243] on p "Reject" at bounding box center [481, 242] width 58 height 7
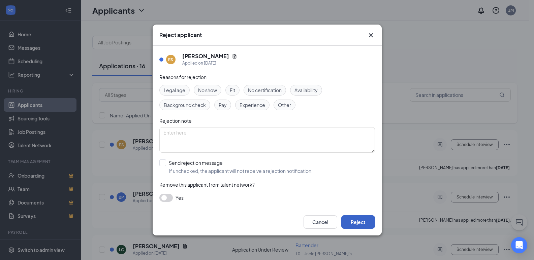
click at [365, 222] on button "Reject" at bounding box center [358, 221] width 34 height 13
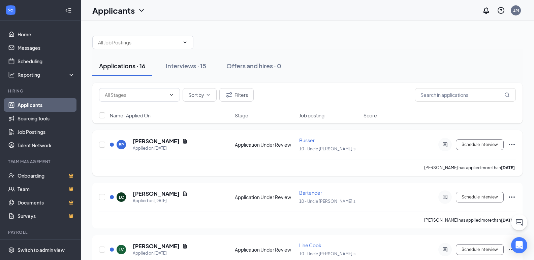
click at [514, 148] on icon "Ellipses" at bounding box center [511, 145] width 8 height 8
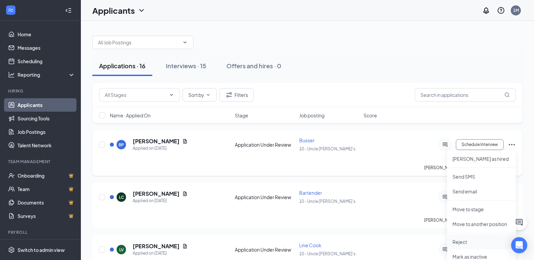
click at [469, 243] on p "Reject" at bounding box center [481, 242] width 58 height 7
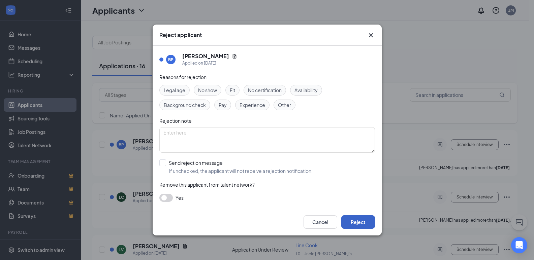
click at [362, 217] on button "Reject" at bounding box center [358, 221] width 34 height 13
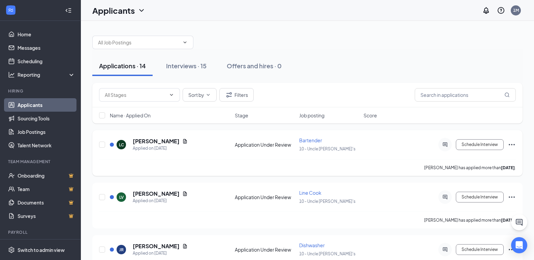
click at [511, 145] on icon "Ellipses" at bounding box center [511, 144] width 6 height 1
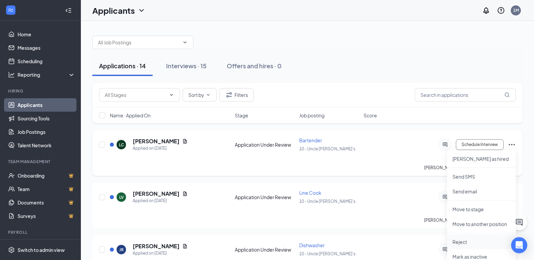
click at [468, 244] on p "Reject" at bounding box center [481, 242] width 58 height 7
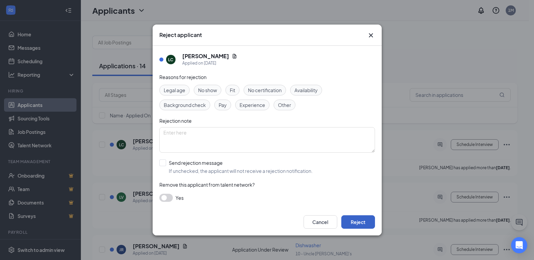
click at [360, 220] on button "Reject" at bounding box center [358, 221] width 34 height 13
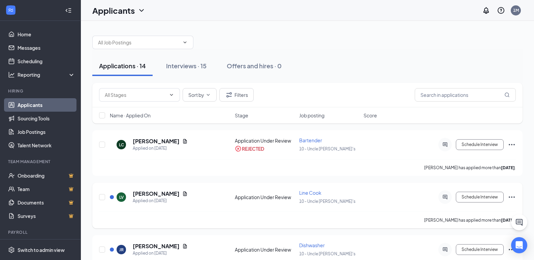
click at [513, 198] on icon "Ellipses" at bounding box center [511, 197] width 8 height 8
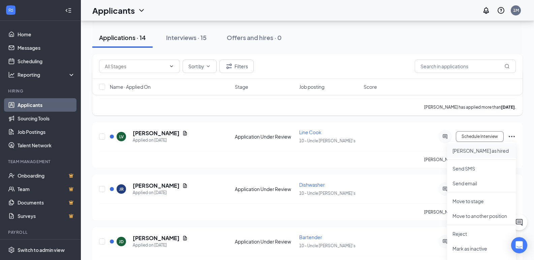
scroll to position [67, 0]
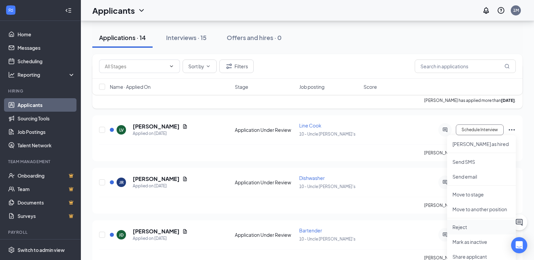
click at [462, 227] on p "Reject" at bounding box center [481, 227] width 58 height 7
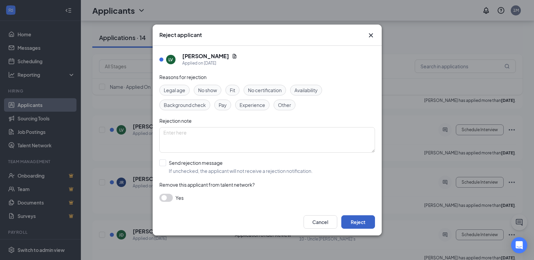
click at [361, 223] on button "Reject" at bounding box center [358, 221] width 34 height 13
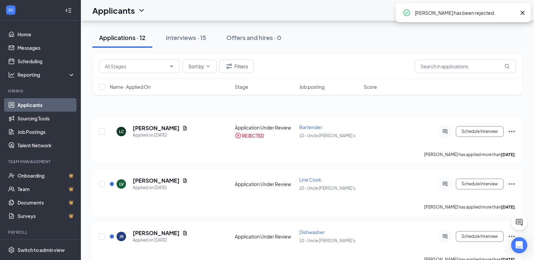
scroll to position [0, 0]
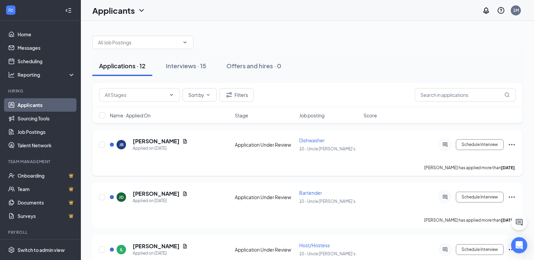
click at [514, 144] on icon "Ellipses" at bounding box center [511, 144] width 6 height 1
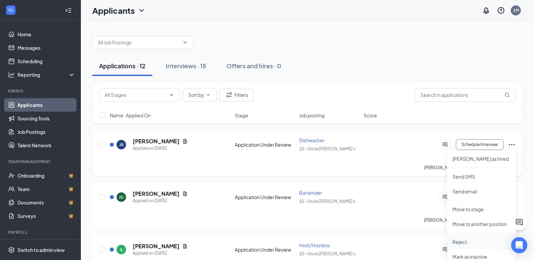
click at [458, 242] on p "Reject" at bounding box center [481, 242] width 58 height 7
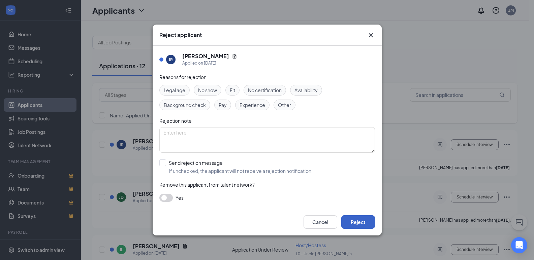
click at [366, 220] on button "Reject" at bounding box center [358, 221] width 34 height 13
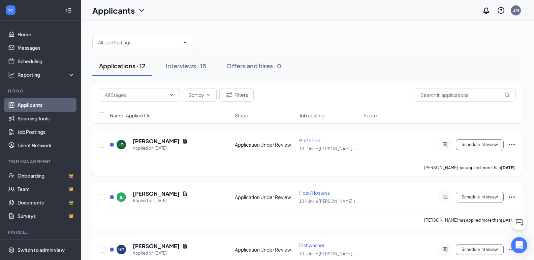
click at [511, 147] on icon "Ellipses" at bounding box center [511, 145] width 8 height 8
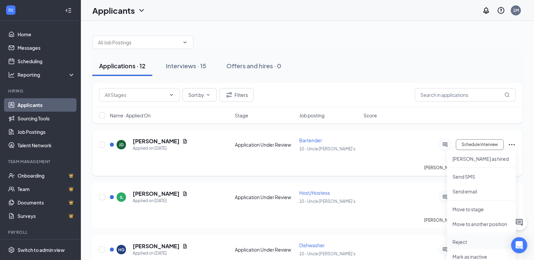
click at [460, 241] on p "Reject" at bounding box center [481, 242] width 58 height 7
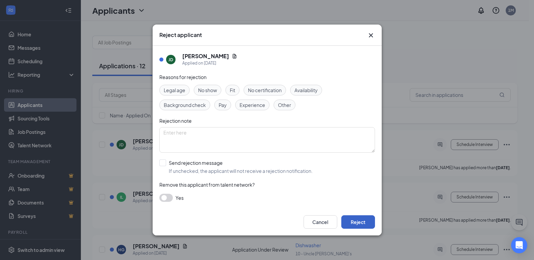
click at [363, 223] on button "Reject" at bounding box center [358, 221] width 34 height 13
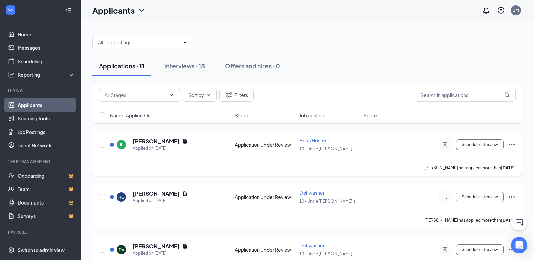
click at [511, 146] on icon "Ellipses" at bounding box center [511, 145] width 8 height 8
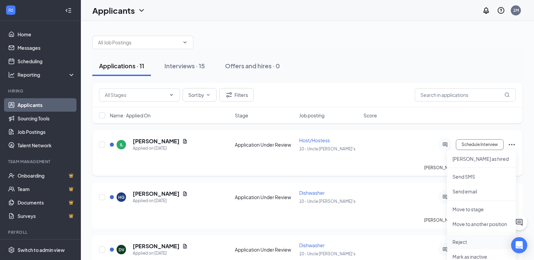
click at [463, 240] on p "Reject" at bounding box center [481, 242] width 58 height 7
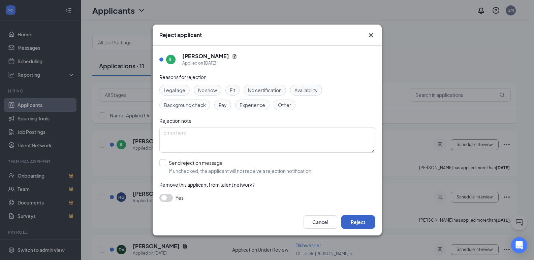
click at [363, 219] on button "Reject" at bounding box center [358, 221] width 34 height 13
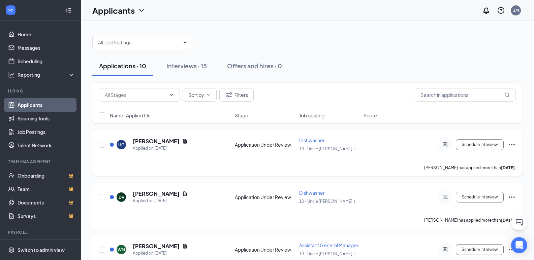
click at [509, 145] on icon "Ellipses" at bounding box center [511, 144] width 6 height 1
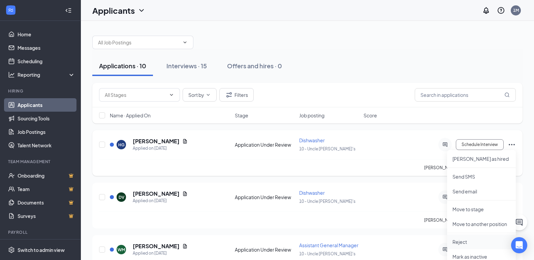
click at [457, 245] on p "Reject" at bounding box center [481, 242] width 58 height 7
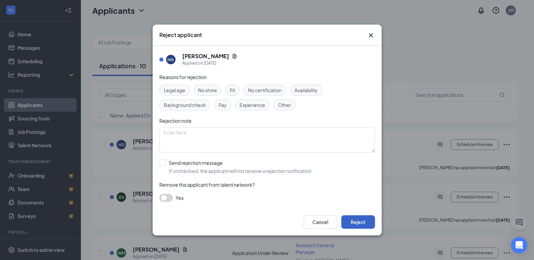
click at [362, 224] on button "Reject" at bounding box center [358, 221] width 34 height 13
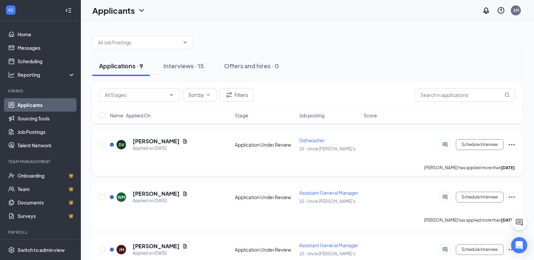
click at [513, 145] on icon "Ellipses" at bounding box center [511, 145] width 8 height 8
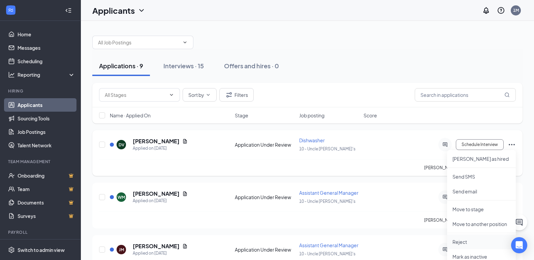
click at [461, 241] on p "Reject" at bounding box center [481, 242] width 58 height 7
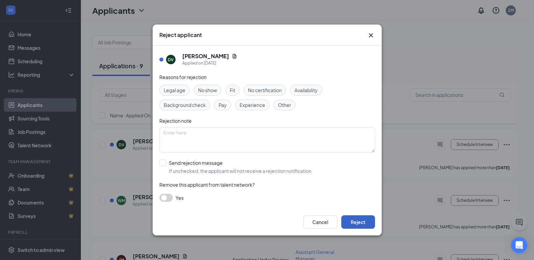
click at [361, 225] on button "Reject" at bounding box center [358, 221] width 34 height 13
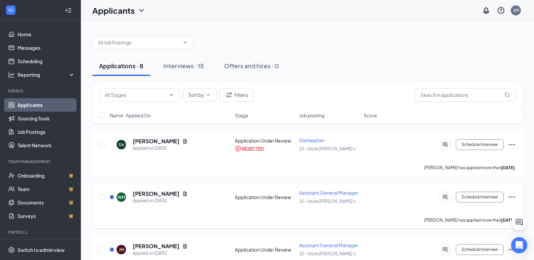
click at [512, 199] on icon "Ellipses" at bounding box center [511, 197] width 8 height 8
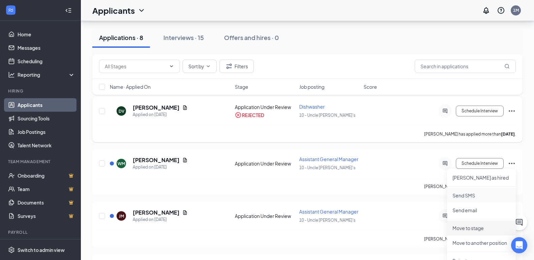
scroll to position [67, 0]
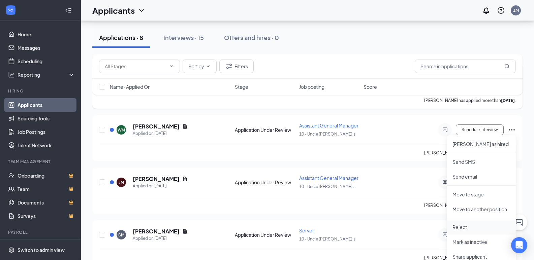
click at [460, 227] on p "Reject" at bounding box center [481, 227] width 58 height 7
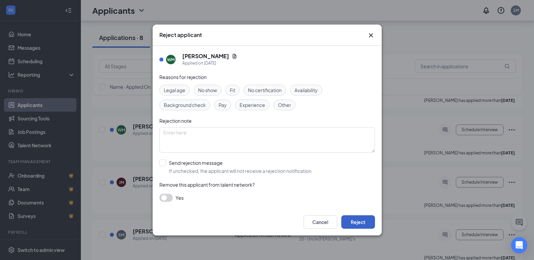
click at [361, 222] on button "Reject" at bounding box center [358, 221] width 34 height 13
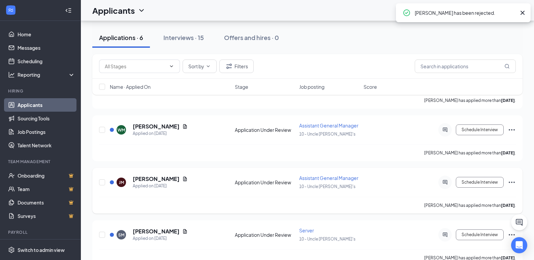
click at [511, 181] on icon "Ellipses" at bounding box center [511, 182] width 8 height 8
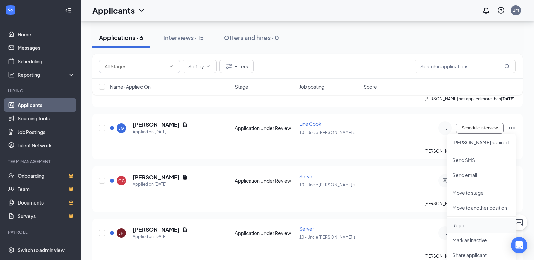
scroll to position [135, 0]
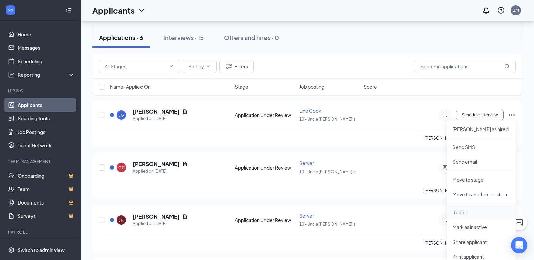
click at [466, 213] on p "Reject" at bounding box center [481, 212] width 58 height 7
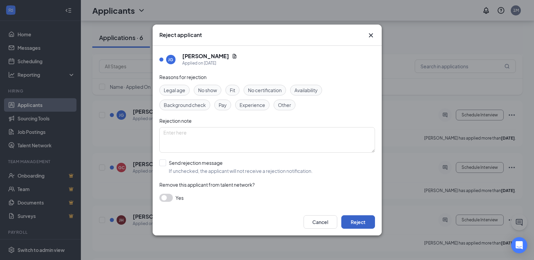
click at [351, 222] on button "Reject" at bounding box center [358, 221] width 34 height 13
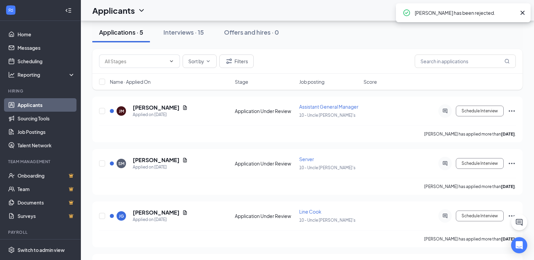
scroll to position [0, 0]
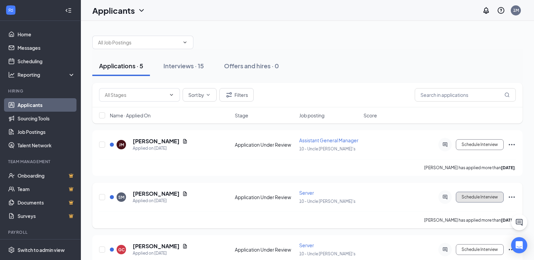
click at [474, 198] on button "Schedule Interview" at bounding box center [480, 197] width 48 height 11
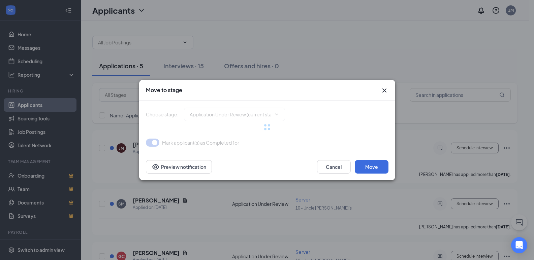
type input "Onsite Interview (next stage)"
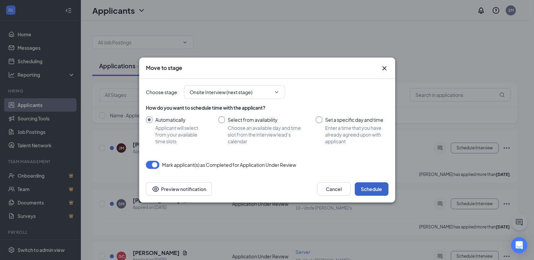
click at [374, 192] on button "Schedule" at bounding box center [372, 188] width 34 height 13
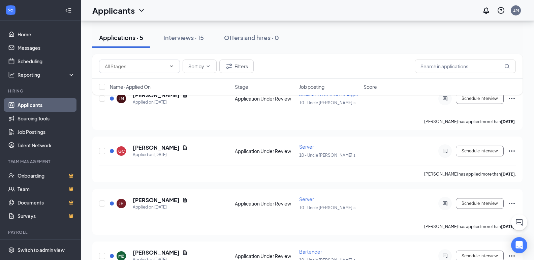
scroll to position [67, 0]
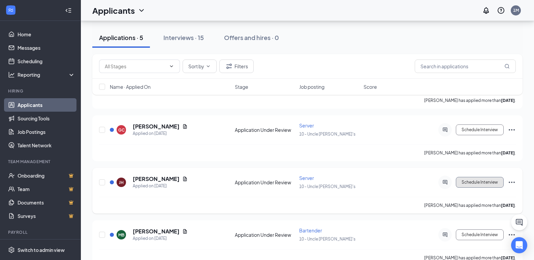
click at [482, 181] on button "Schedule Interview" at bounding box center [480, 182] width 48 height 11
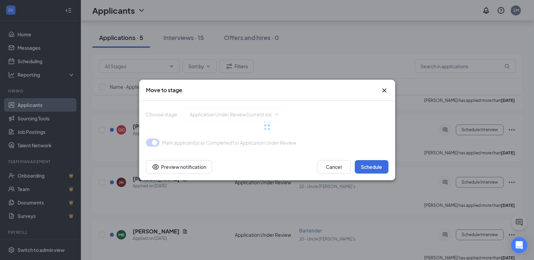
type input "Onsite Interview (next stage)"
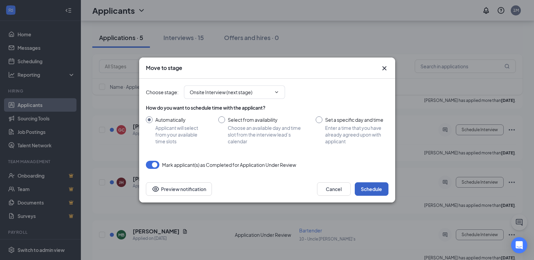
click at [370, 188] on button "Schedule" at bounding box center [372, 188] width 34 height 13
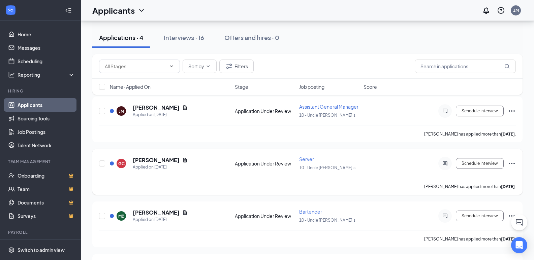
scroll to position [0, 0]
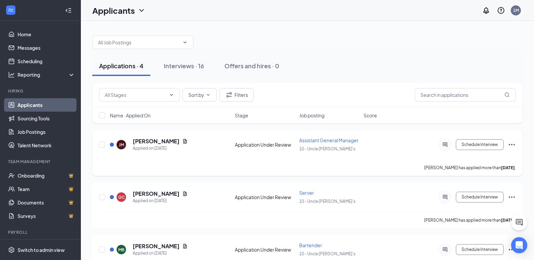
click at [512, 143] on icon "Ellipses" at bounding box center [511, 145] width 8 height 8
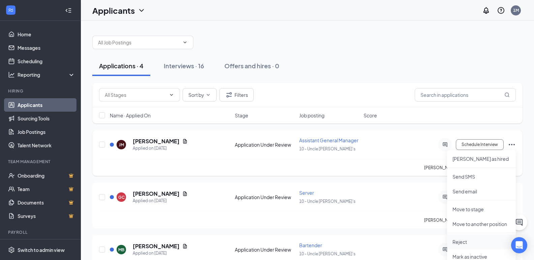
click at [468, 241] on p "Reject" at bounding box center [481, 242] width 58 height 7
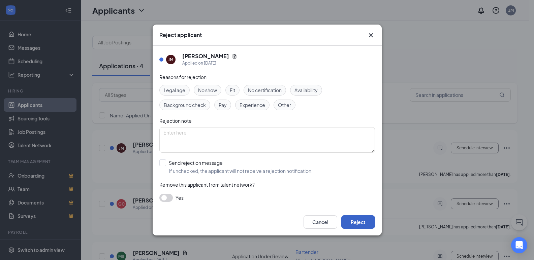
click at [366, 221] on button "Reject" at bounding box center [358, 221] width 34 height 13
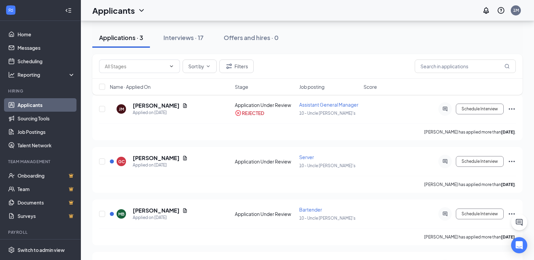
scroll to position [67, 0]
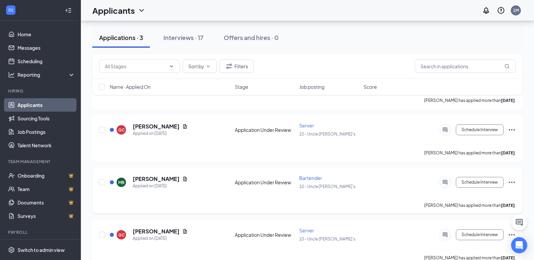
click at [512, 182] on icon "Ellipses" at bounding box center [511, 182] width 8 height 8
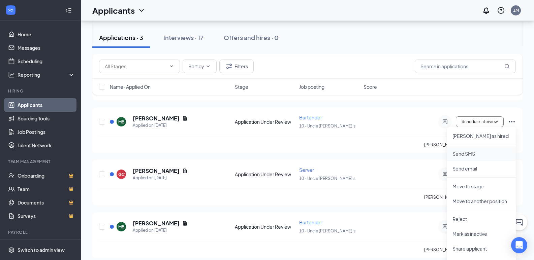
scroll to position [135, 0]
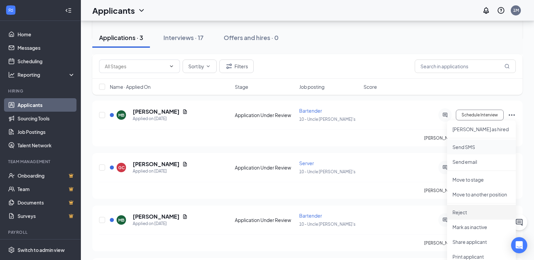
click at [474, 211] on p "Reject" at bounding box center [481, 212] width 58 height 7
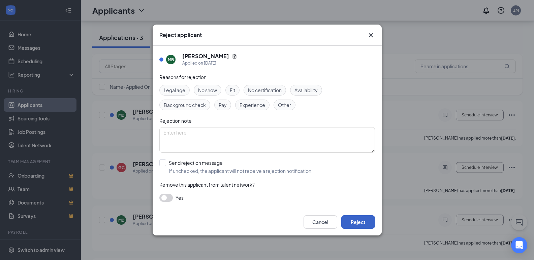
click at [354, 221] on button "Reject" at bounding box center [358, 221] width 34 height 13
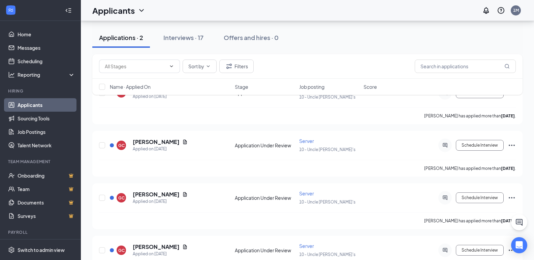
scroll to position [0, 0]
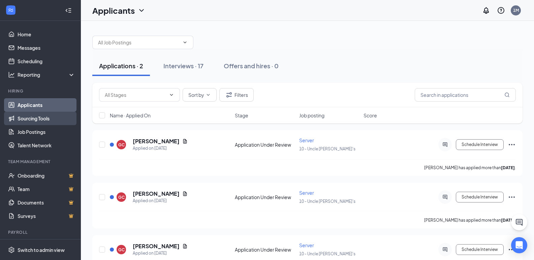
click at [49, 118] on link "Sourcing Tools" at bounding box center [47, 118] width 58 height 13
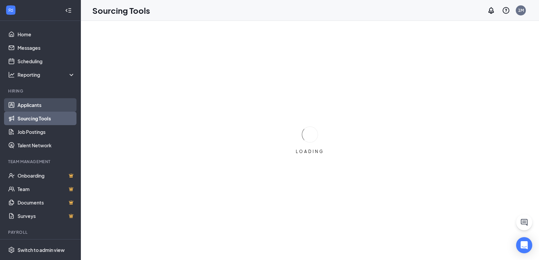
click at [43, 106] on link "Applicants" at bounding box center [47, 104] width 58 height 13
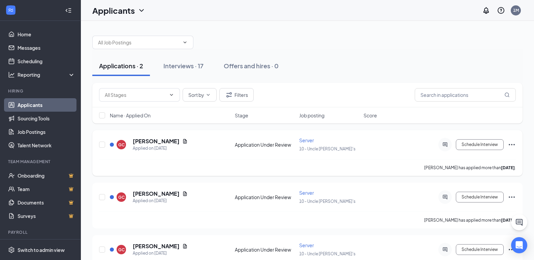
click at [511, 146] on icon "Ellipses" at bounding box center [511, 145] width 8 height 8
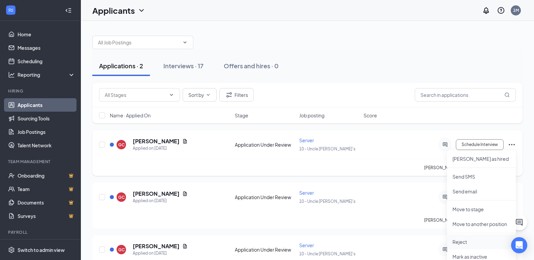
click at [462, 242] on p "Reject" at bounding box center [481, 242] width 58 height 7
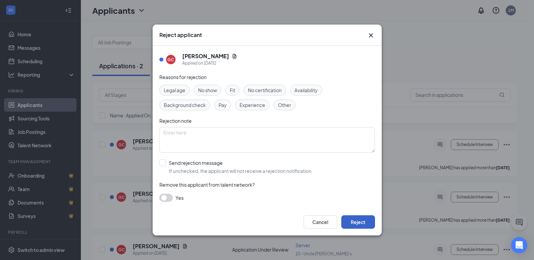
click at [359, 224] on button "Reject" at bounding box center [358, 221] width 34 height 13
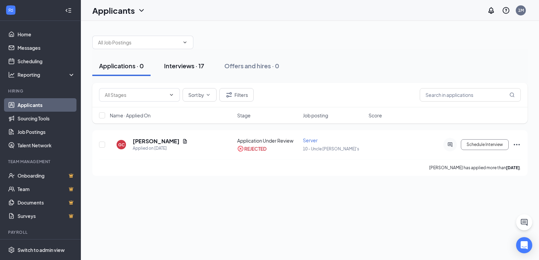
click at [183, 64] on div "Interviews · 17" at bounding box center [184, 66] width 40 height 8
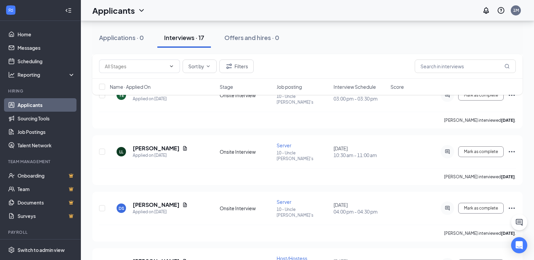
scroll to position [741, 0]
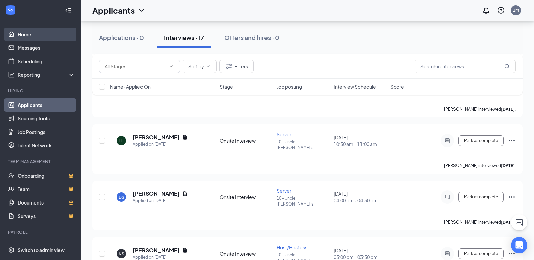
click at [27, 37] on link "Home" at bounding box center [47, 34] width 58 height 13
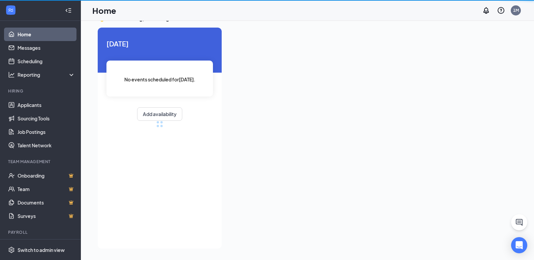
scroll to position [14, 0]
